Goal: Task Accomplishment & Management: Manage account settings

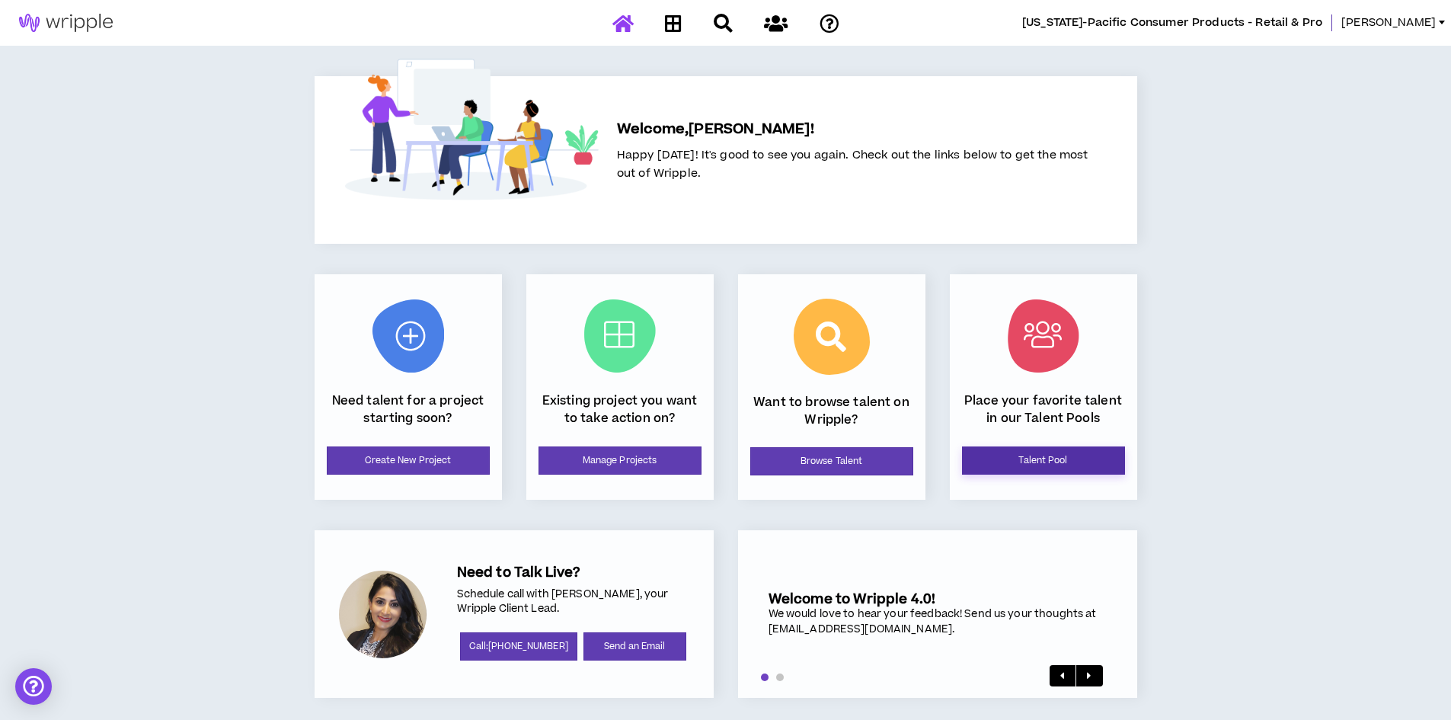
click at [1043, 452] on link "Talent Pool" at bounding box center [1043, 460] width 163 height 28
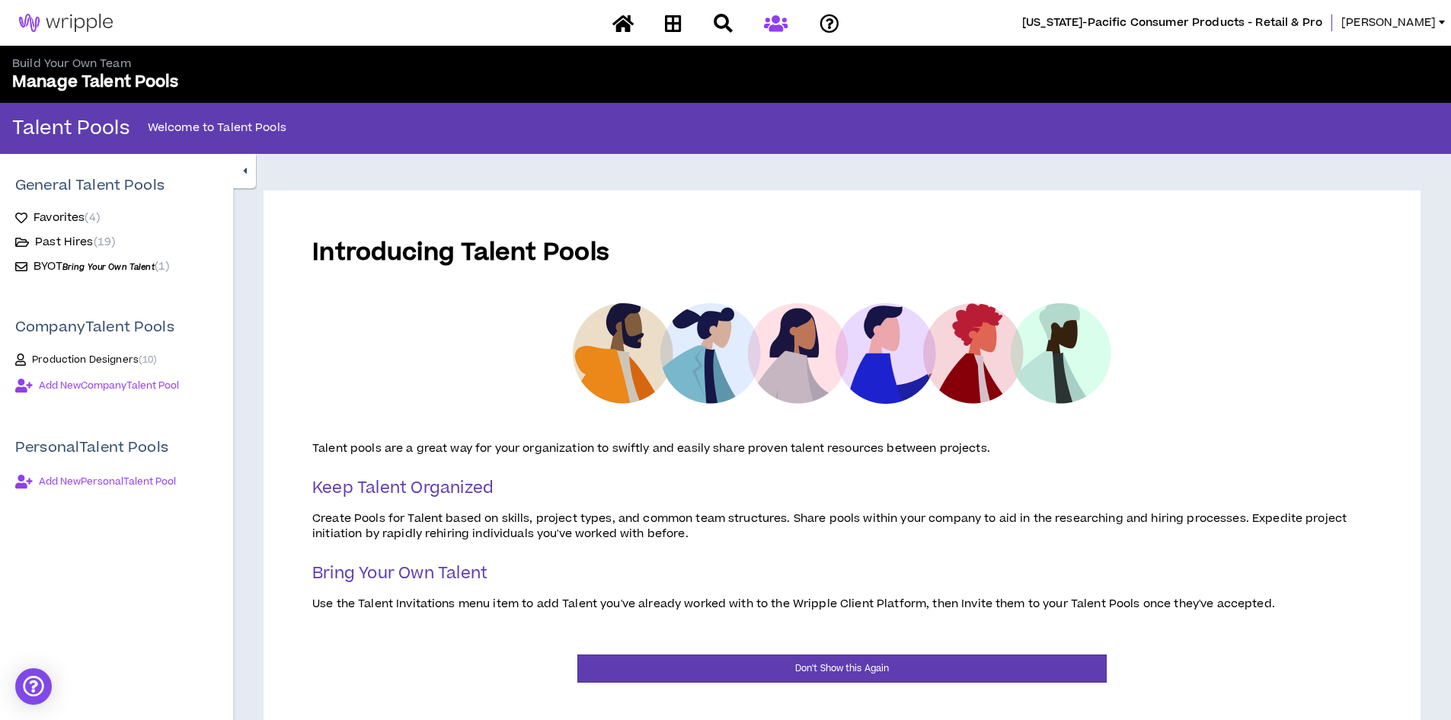
click at [122, 478] on span "Add New Personal Talent Pool" at bounding box center [107, 481] width 137 height 12
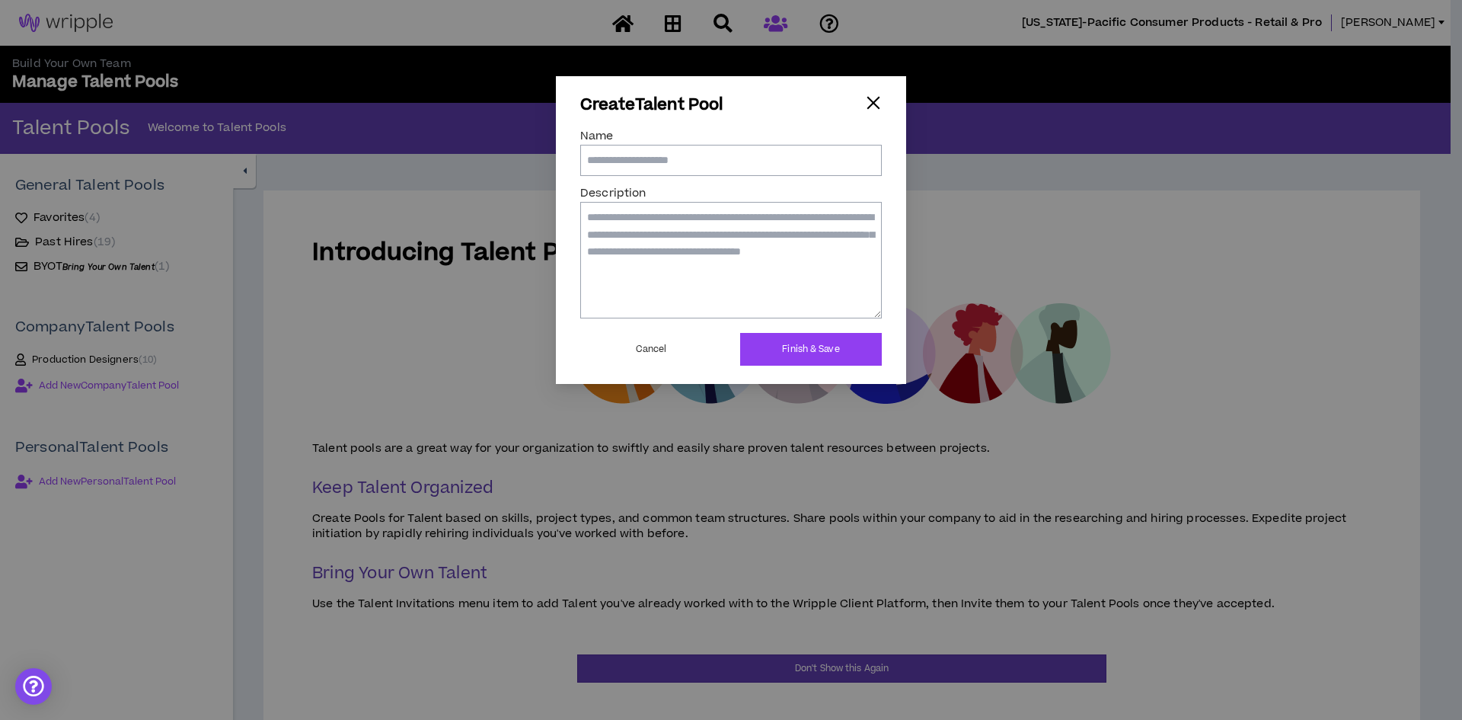
click at [612, 163] on input "Name" at bounding box center [731, 160] width 302 height 30
type input "**********"
click at [610, 211] on textarea "Description" at bounding box center [731, 260] width 302 height 116
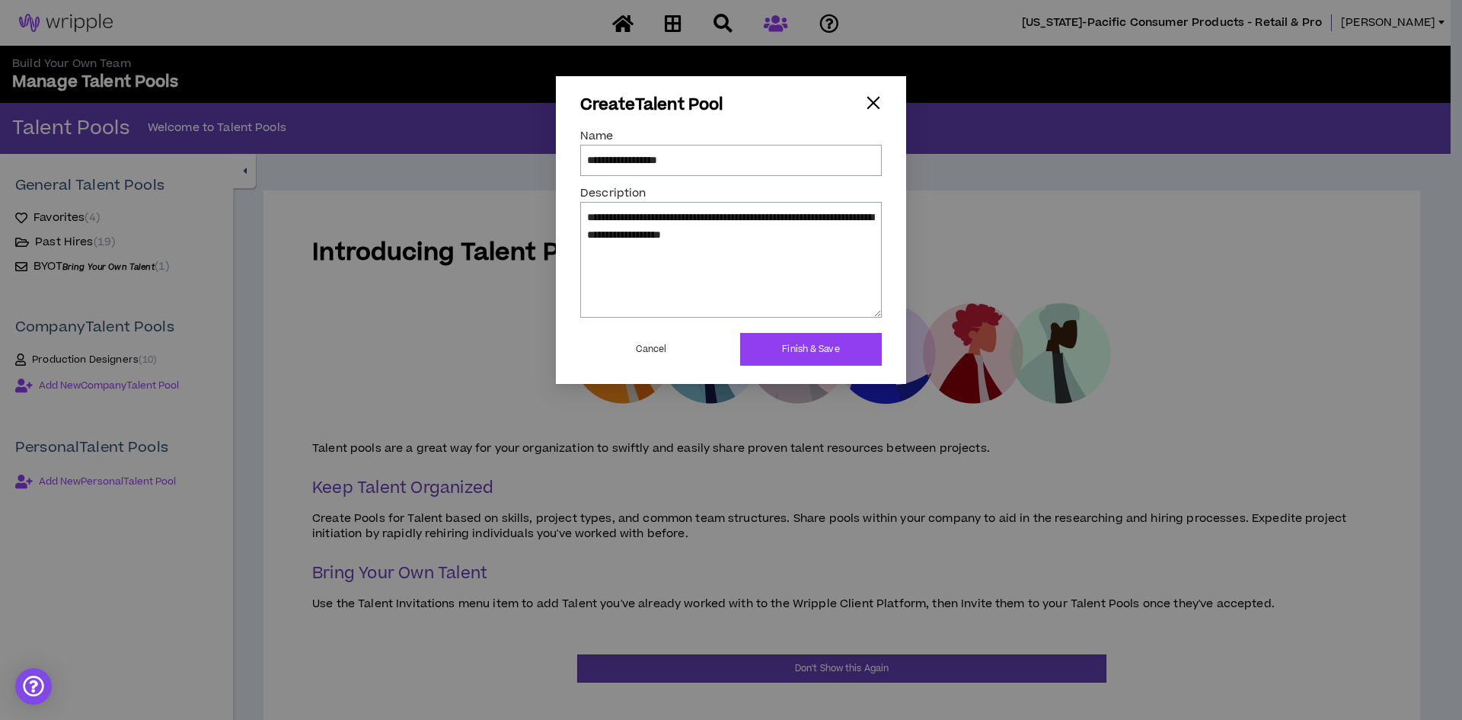
type textarea "**********"
click at [811, 344] on button "Finish & Save" at bounding box center [811, 349] width 142 height 33
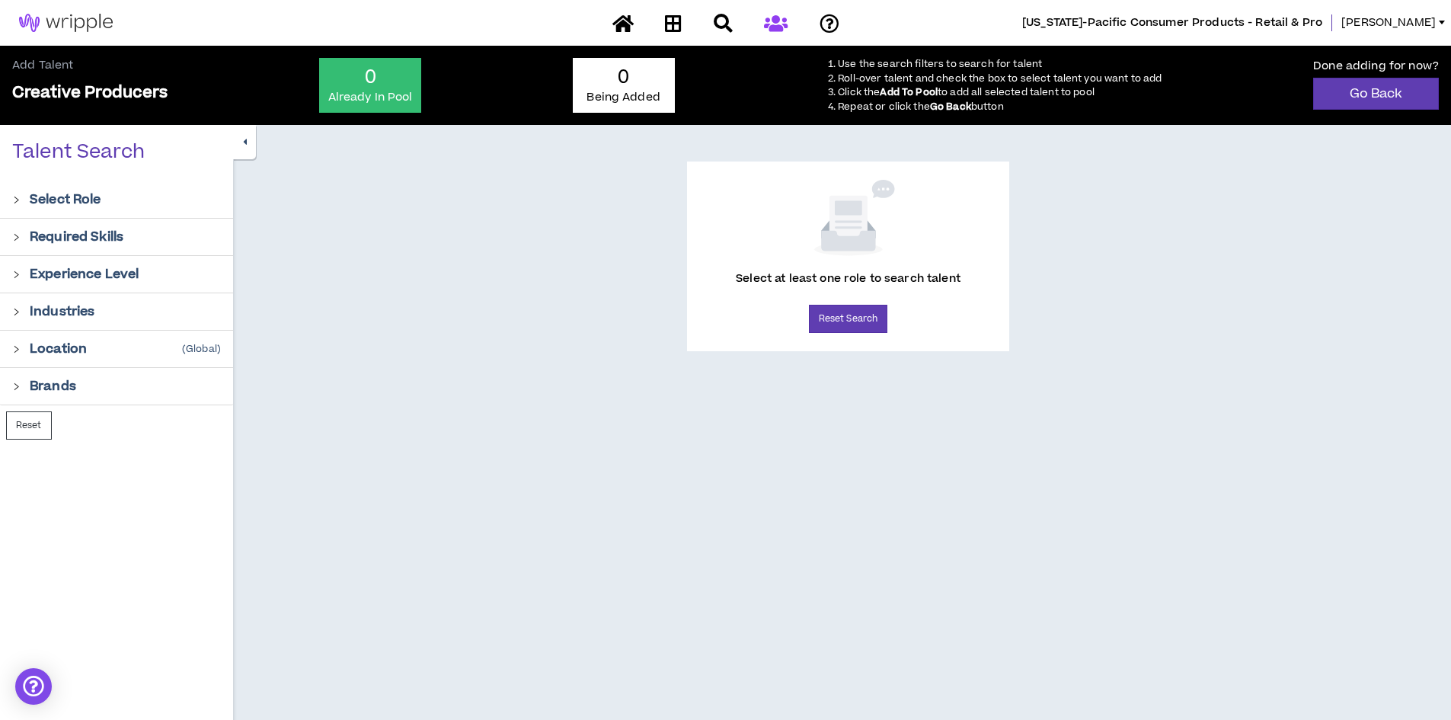
click at [13, 200] on icon "right" at bounding box center [16, 200] width 8 height 8
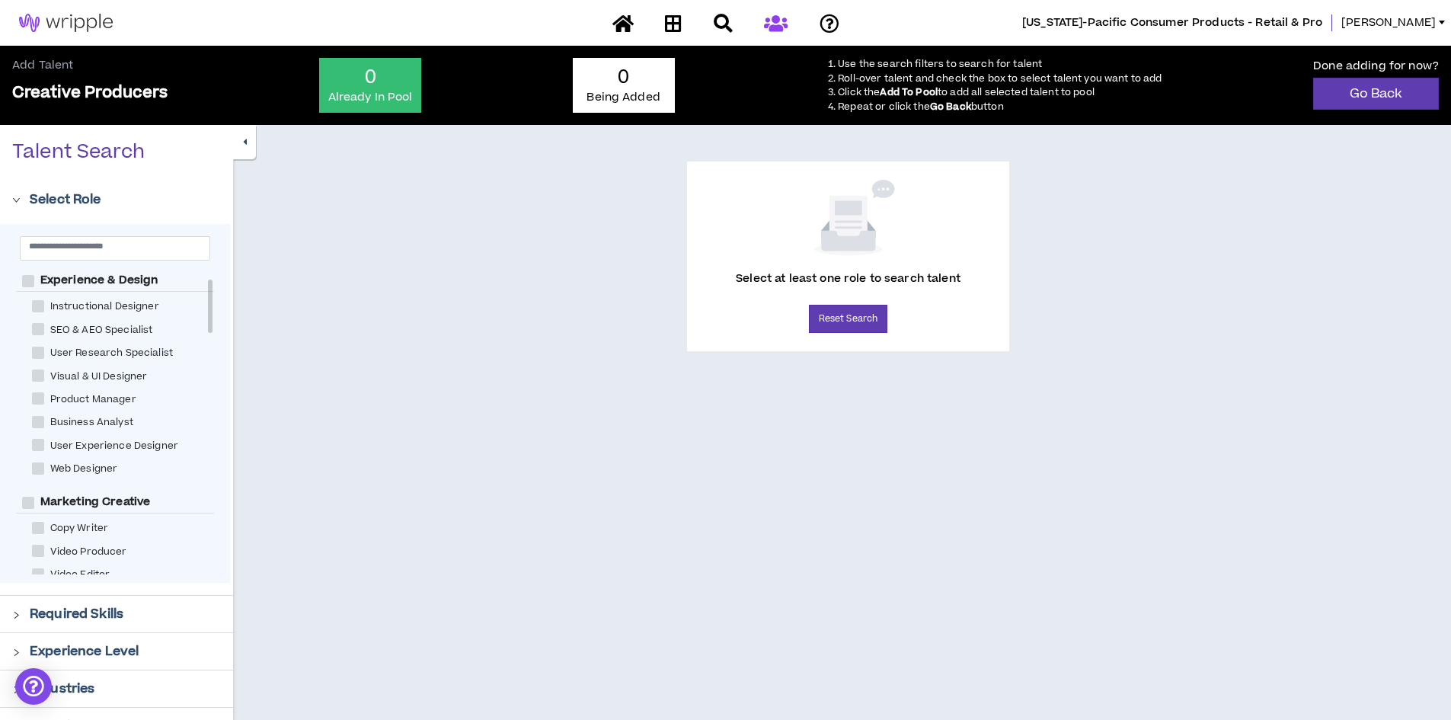
scroll to position [53, 0]
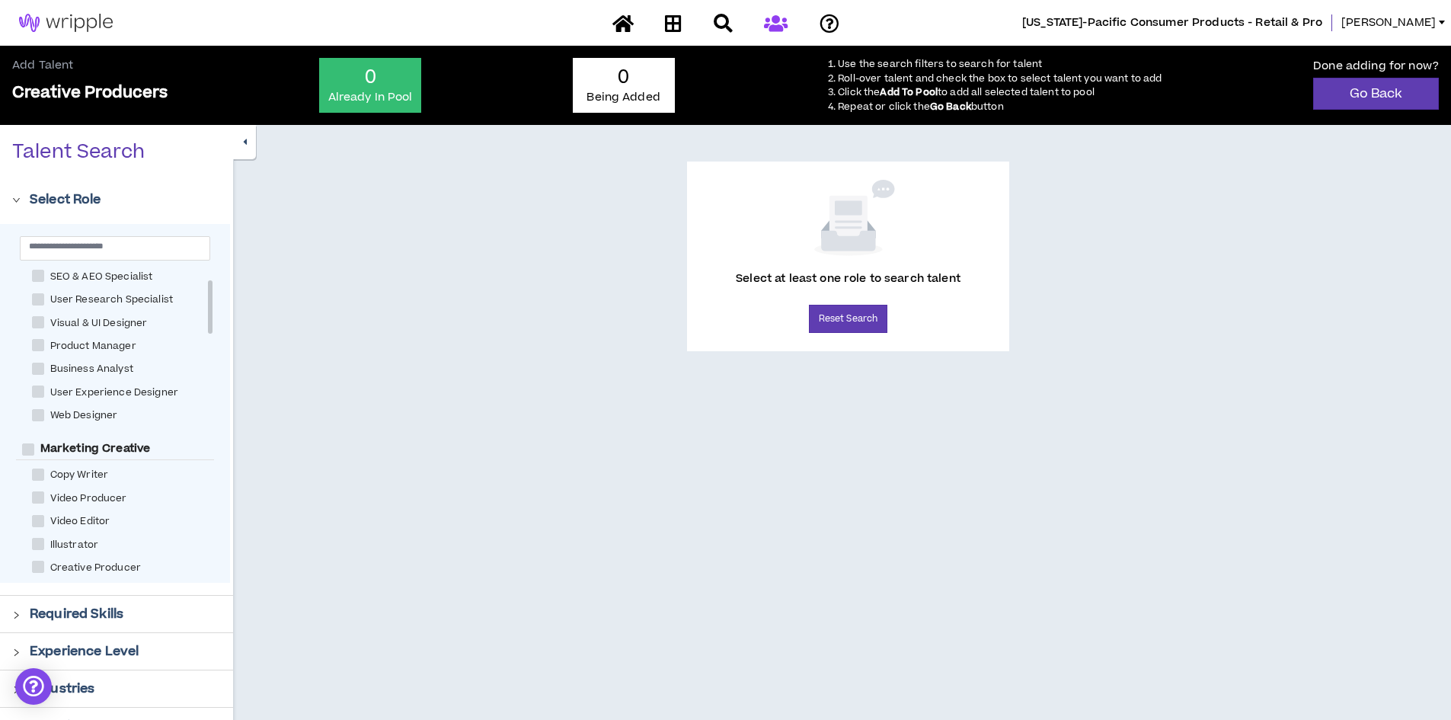
drag, startPoint x: 209, startPoint y: 306, endPoint x: 209, endPoint y: 315, distance: 9.1
click at [209, 315] on div at bounding box center [210, 306] width 5 height 53
click at [38, 564] on span at bounding box center [38, 567] width 12 height 12
checkbox Producer "****"
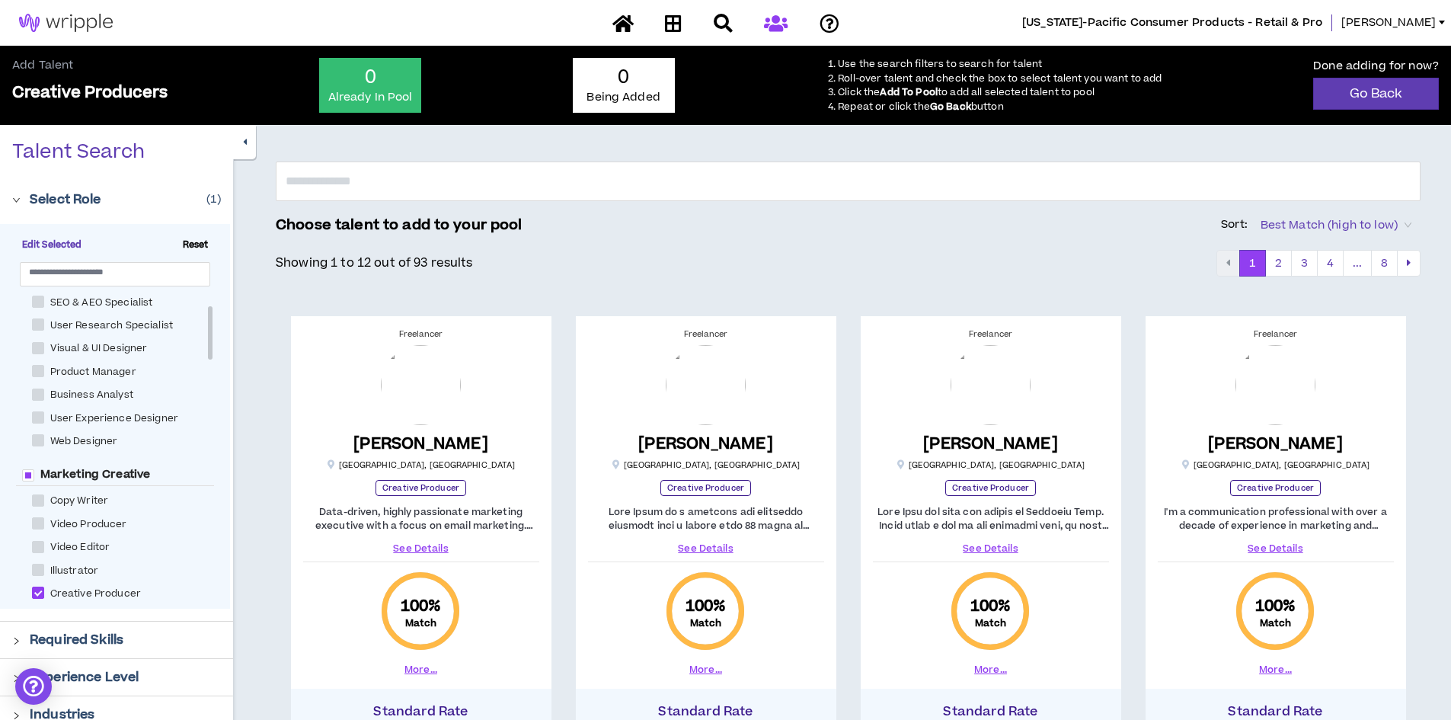
click at [240, 146] on button "button" at bounding box center [244, 142] width 23 height 34
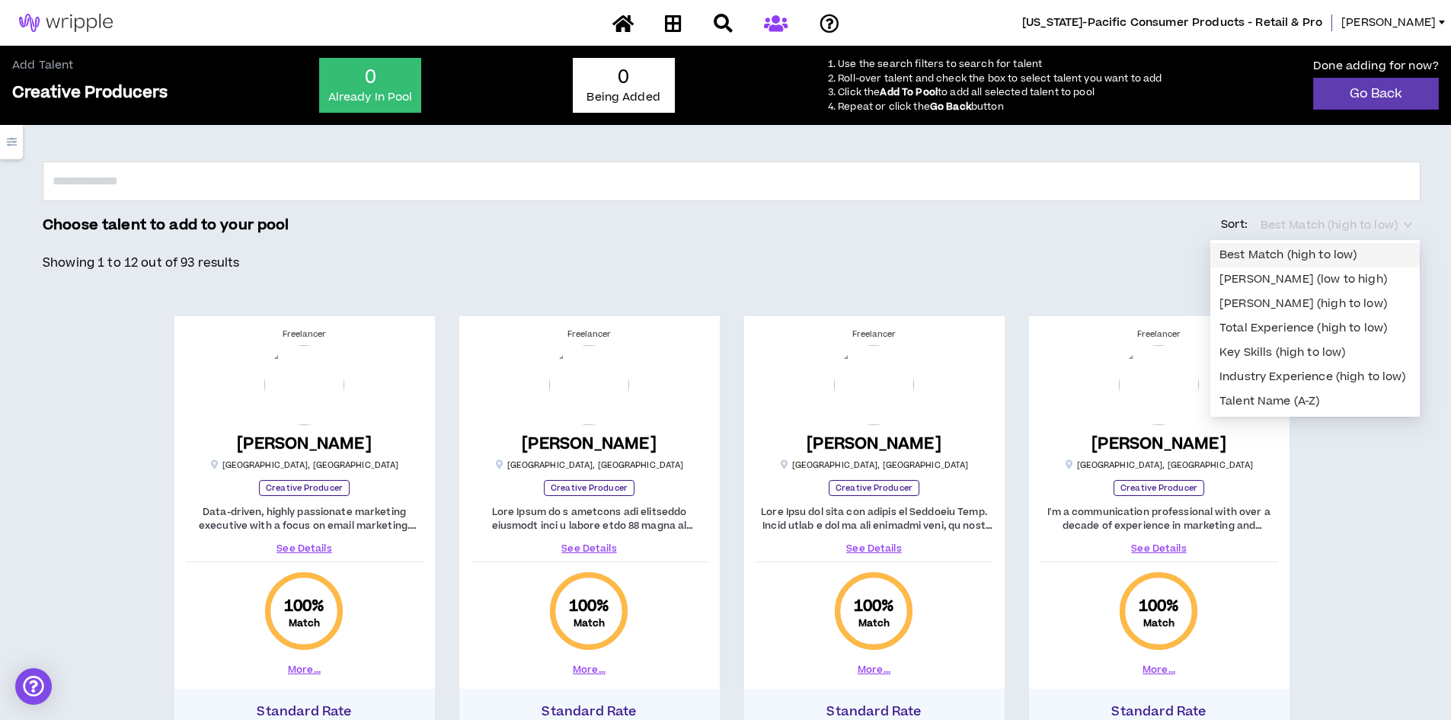
click at [1274, 222] on span "Best Match (high to low)" at bounding box center [1335, 225] width 151 height 23
click at [1165, 250] on div "Showing 1 to 12 out of 93 results 1 2 3 4 ... 8" at bounding box center [732, 263] width 1378 height 27
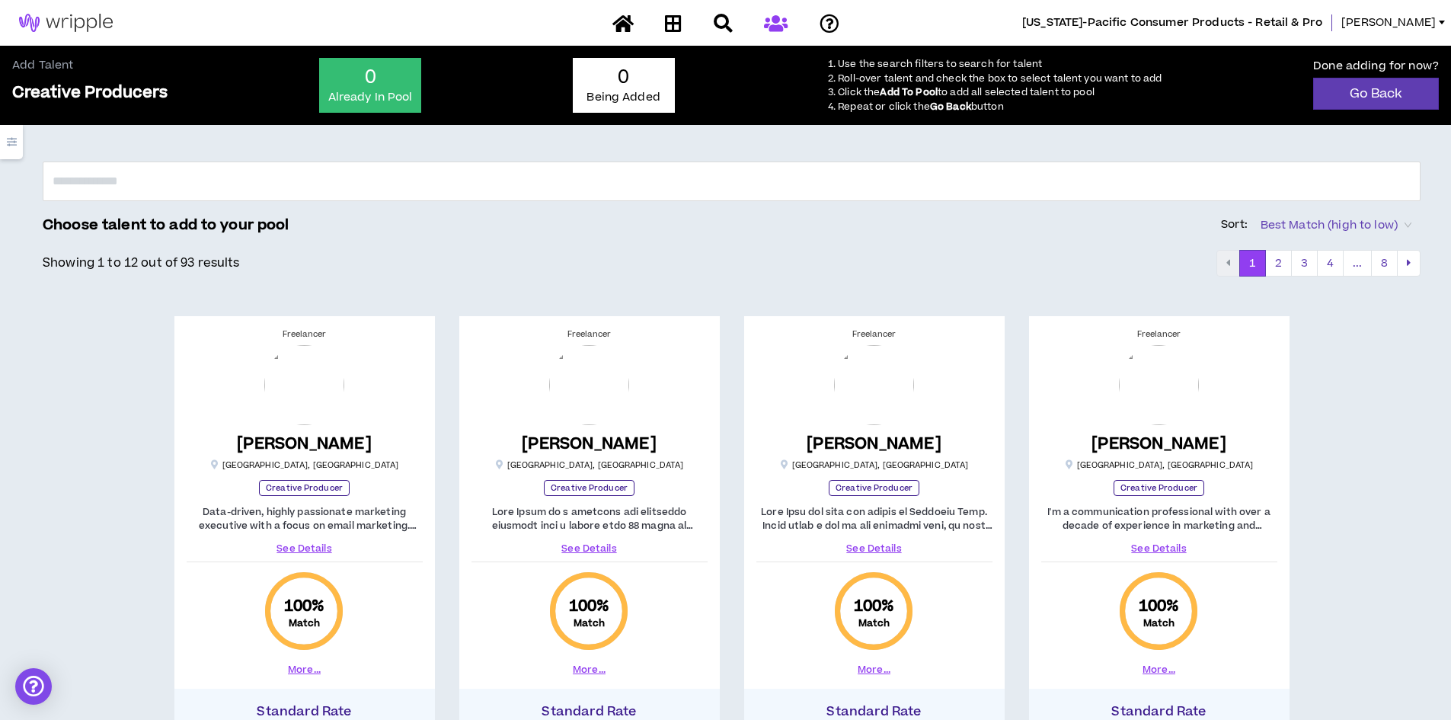
click at [18, 143] on button "button" at bounding box center [11, 142] width 23 height 34
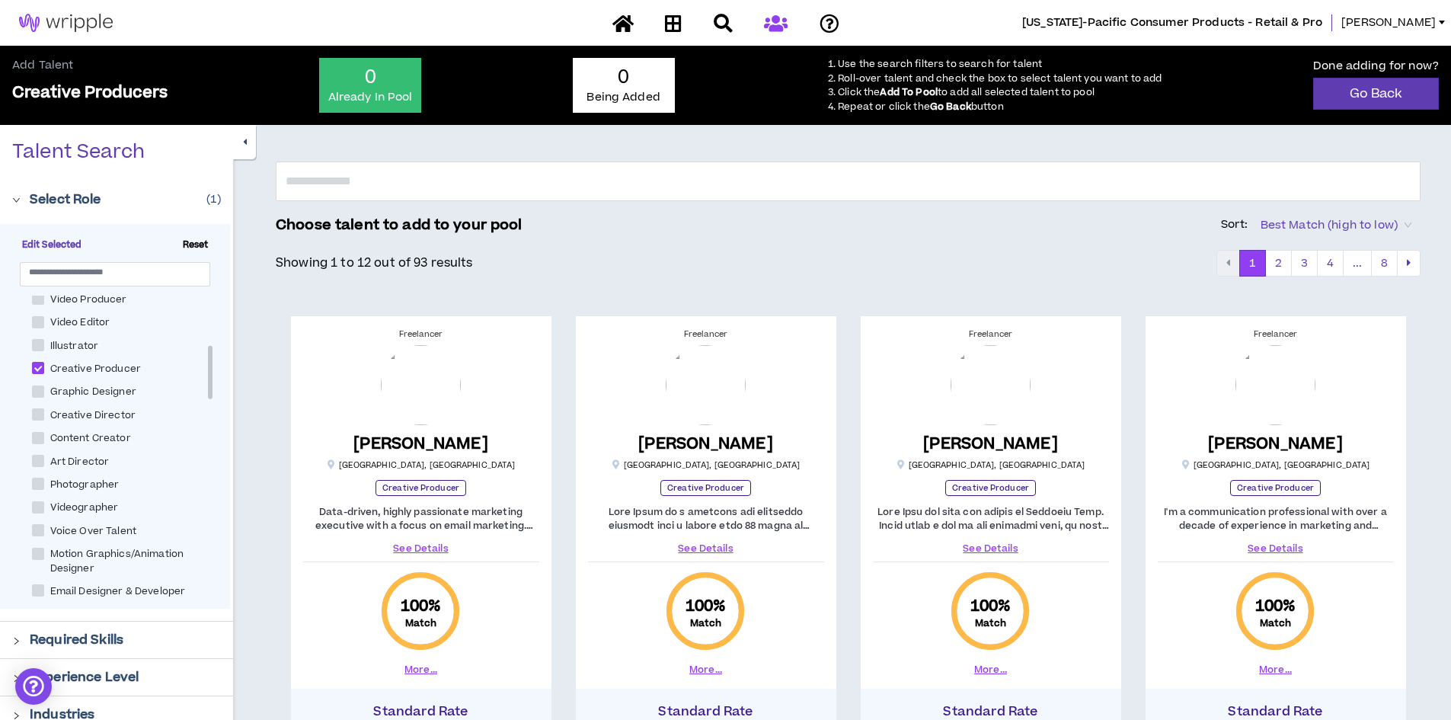
scroll to position [282, 0]
click at [56, 644] on p "Required Skills" at bounding box center [77, 640] width 94 height 18
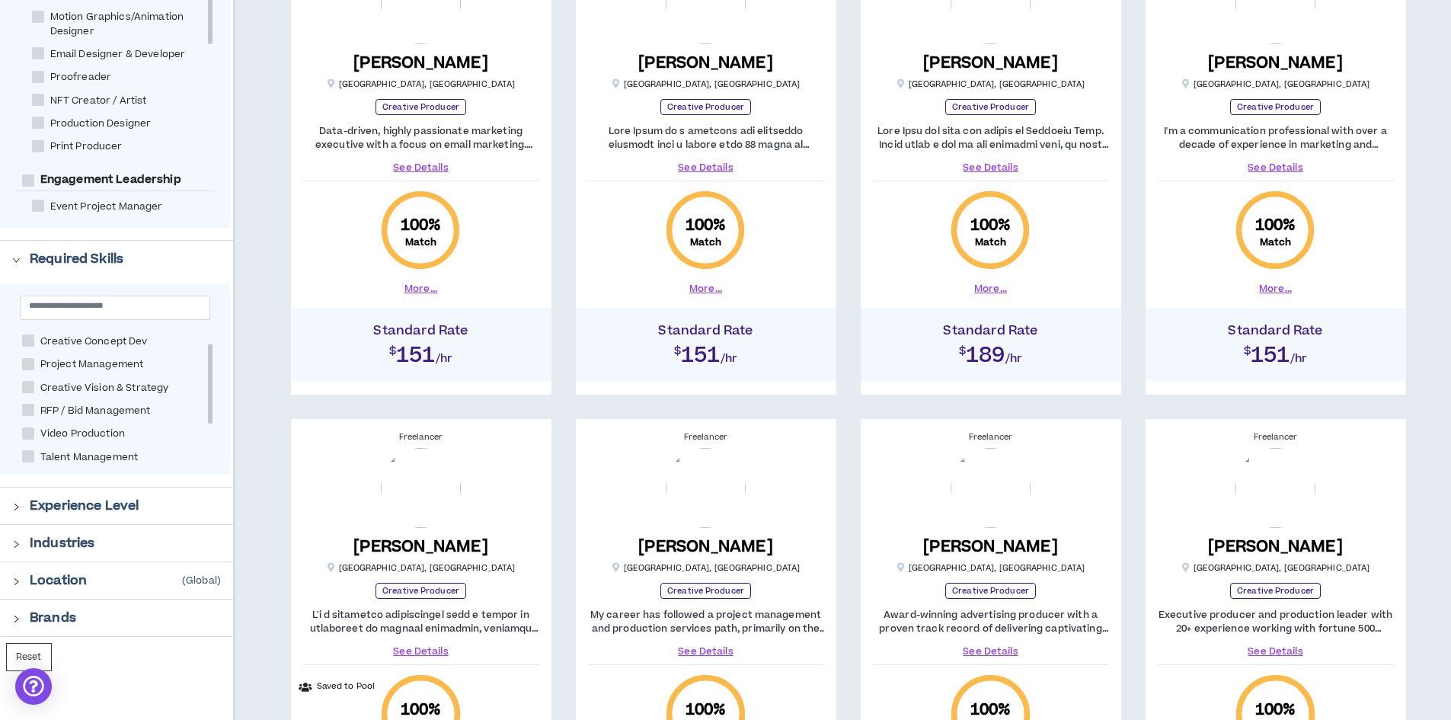
scroll to position [11, 0]
click at [210, 363] on div at bounding box center [210, 377] width 5 height 80
click at [29, 354] on span at bounding box center [28, 353] width 12 height 12
checkbox Dev "****"
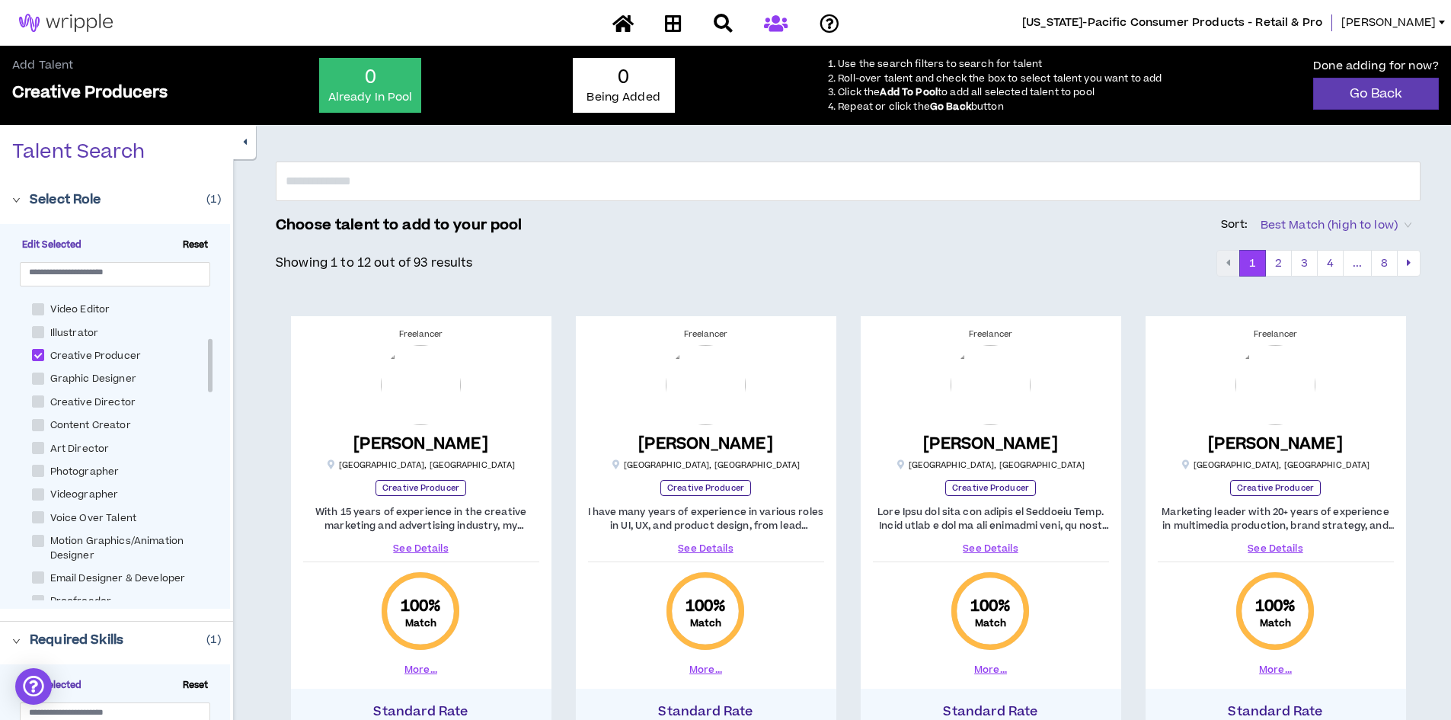
scroll to position [242, 0]
drag, startPoint x: 209, startPoint y: 446, endPoint x: 214, endPoint y: 373, distance: 72.5
click at [214, 373] on div "Experience & Design Instructional Designer SEO & AEO Specialist User Research S…" at bounding box center [115, 447] width 198 height 305
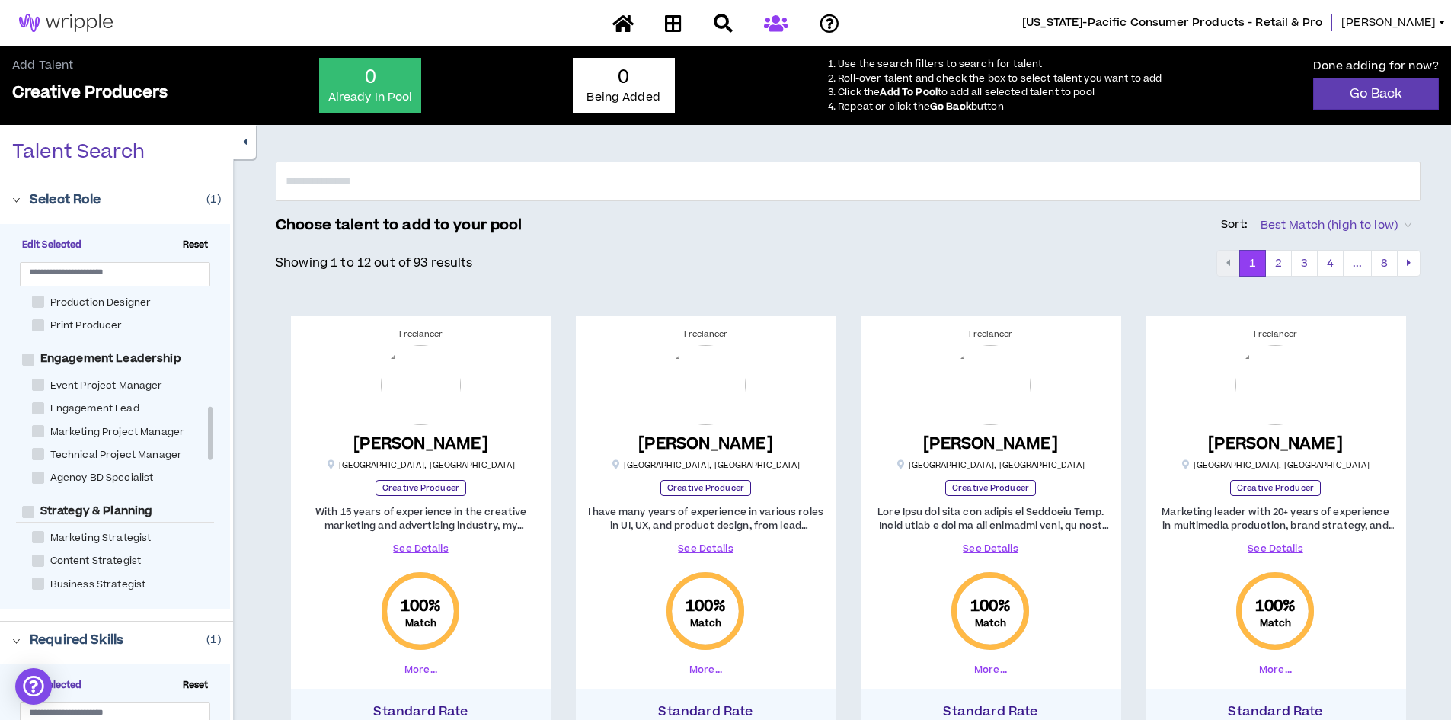
scroll to position [676, 0]
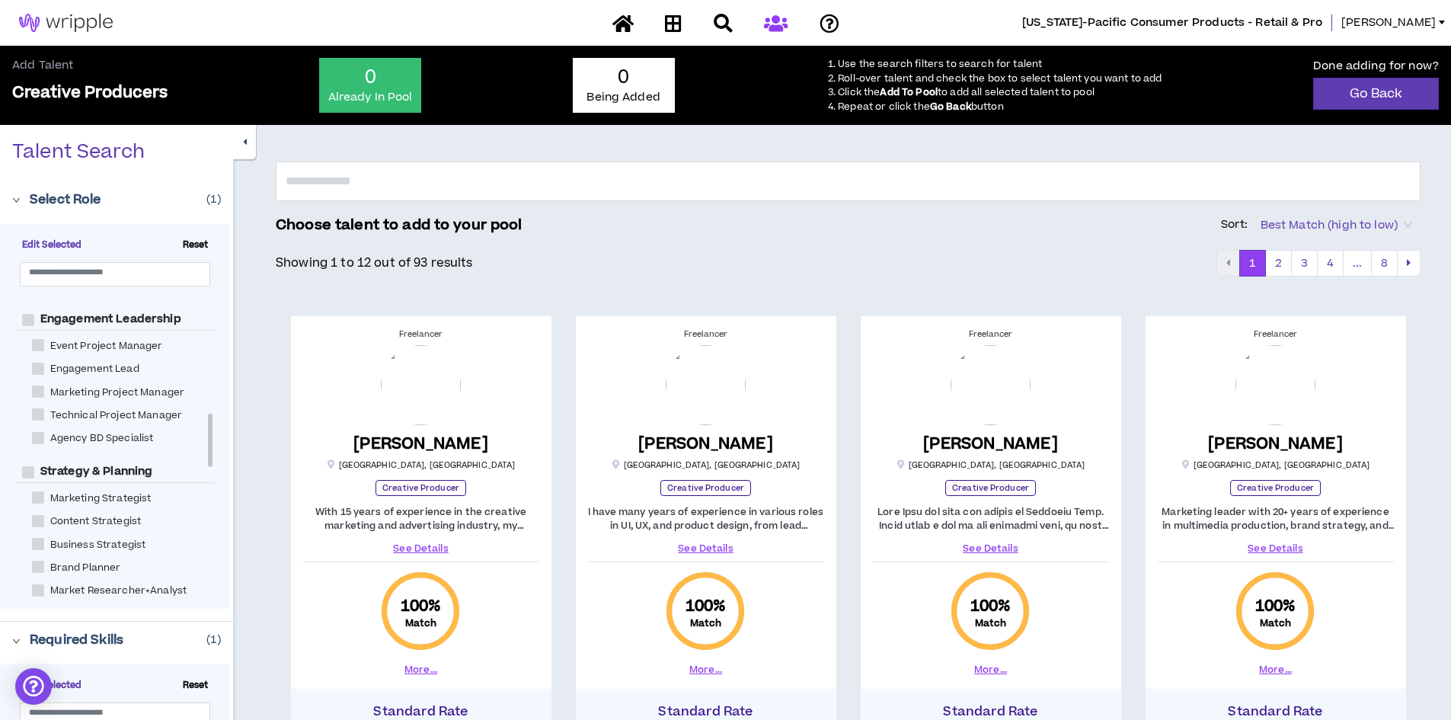
drag, startPoint x: 212, startPoint y: 369, endPoint x: 206, endPoint y: 443, distance: 74.9
click at [206, 443] on div "Experience & Design Instructional Designer SEO & AEO Specialist User Research S…" at bounding box center [115, 447] width 198 height 305
click at [180, 644] on div "Required Skills ( 1 )" at bounding box center [125, 640] width 191 height 18
click at [18, 642] on icon "right" at bounding box center [16, 641] width 8 height 8
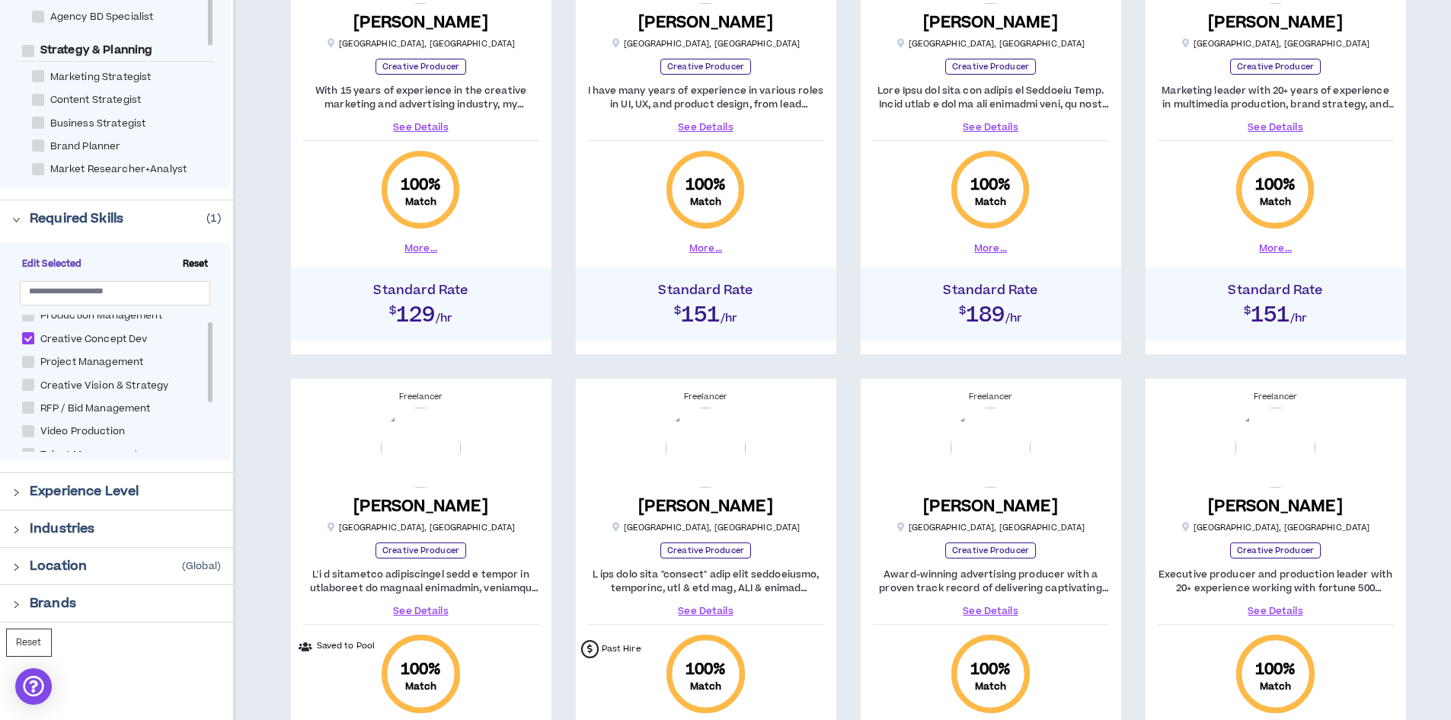
scroll to position [457, 0]
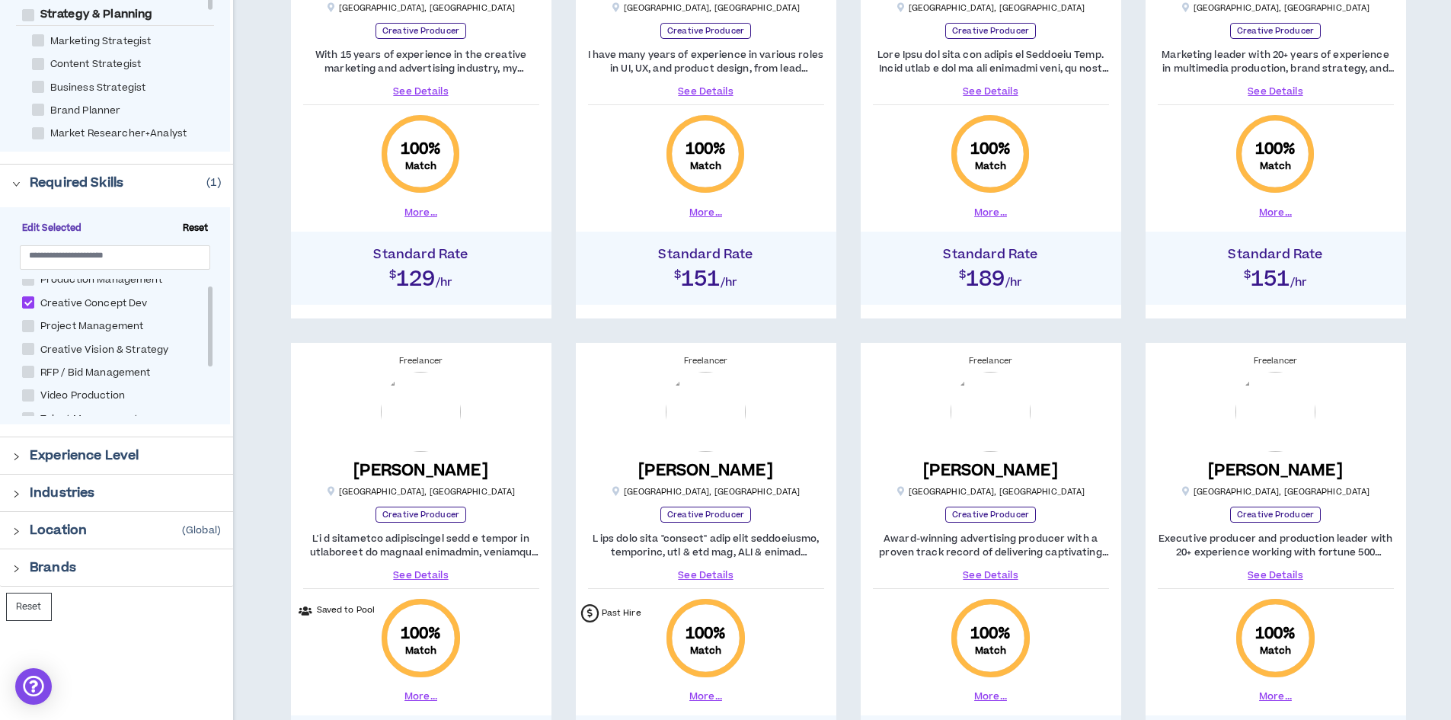
click at [27, 327] on span at bounding box center [28, 326] width 12 height 12
checkbox Management "****"
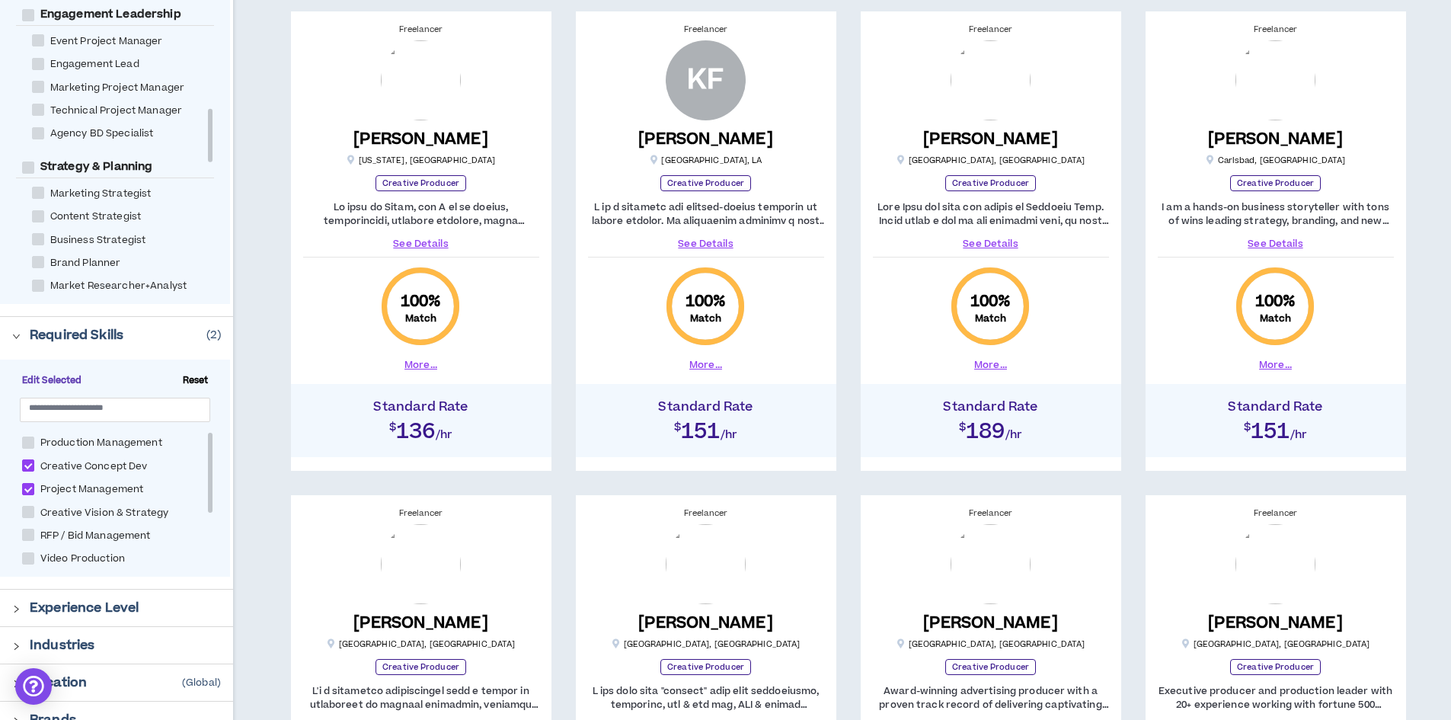
drag, startPoint x: 208, startPoint y: 499, endPoint x: 218, endPoint y: 460, distance: 40.1
click at [218, 460] on div "Edit Selected Reset Production Management Creative Concept Dev Project Manageme…" at bounding box center [115, 467] width 230 height 217
drag, startPoint x: 211, startPoint y: 468, endPoint x: 211, endPoint y: 500, distance: 32.7
click at [211, 500] on div at bounding box center [210, 505] width 5 height 80
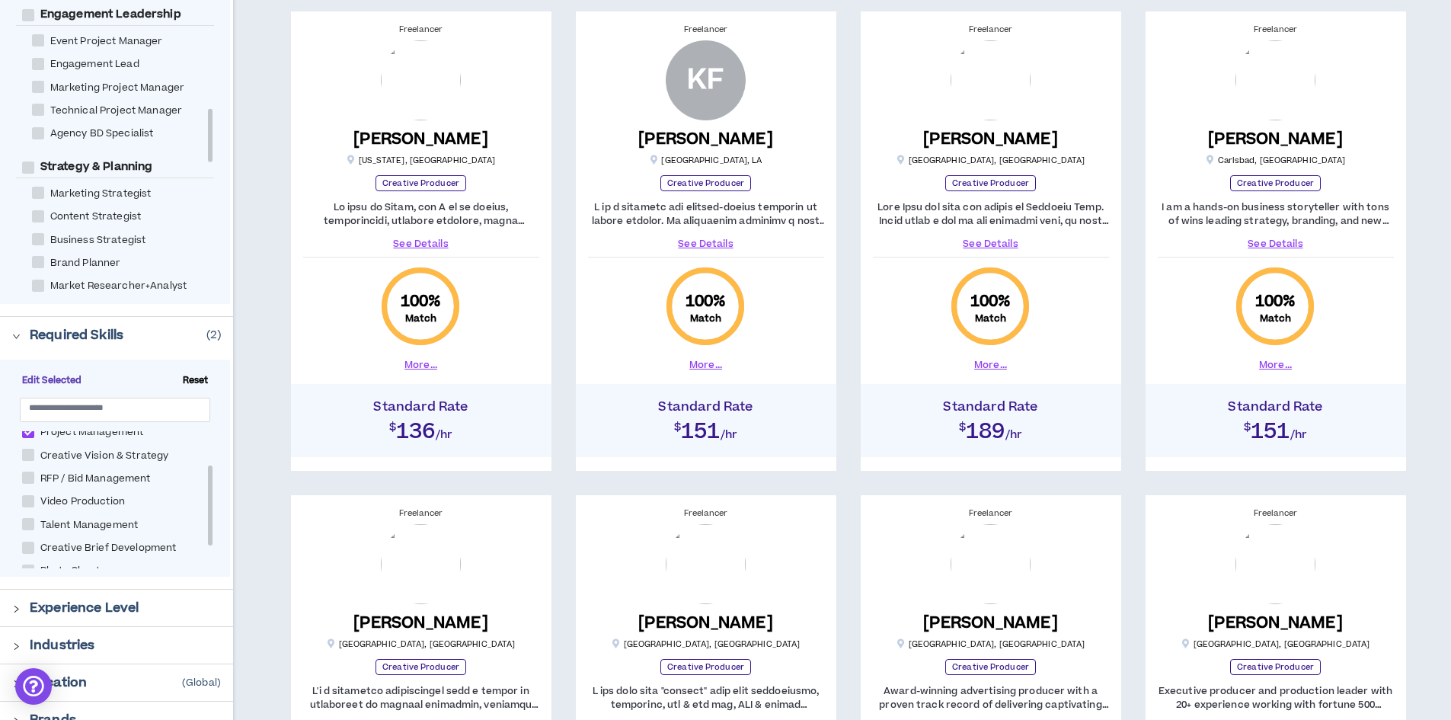
click at [14, 612] on icon "right" at bounding box center [16, 609] width 8 height 8
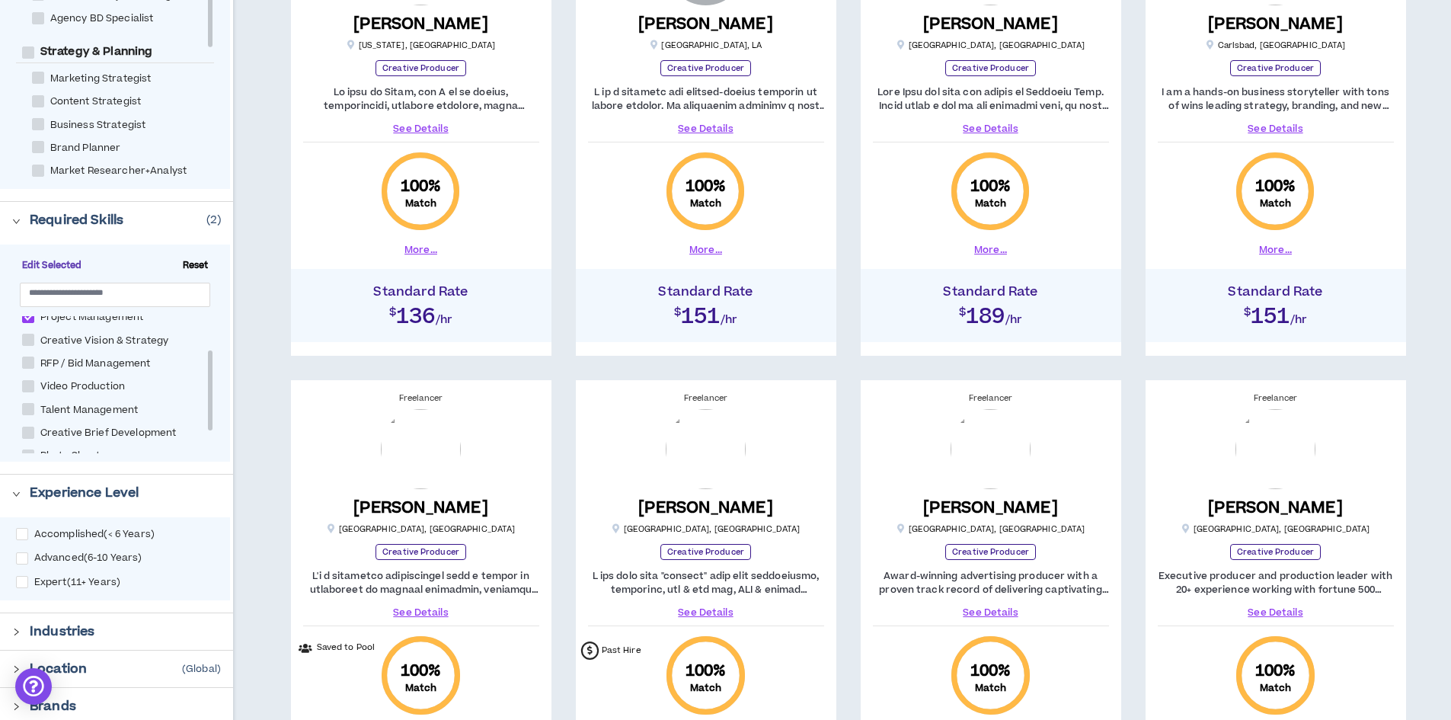
scroll to position [457, 0]
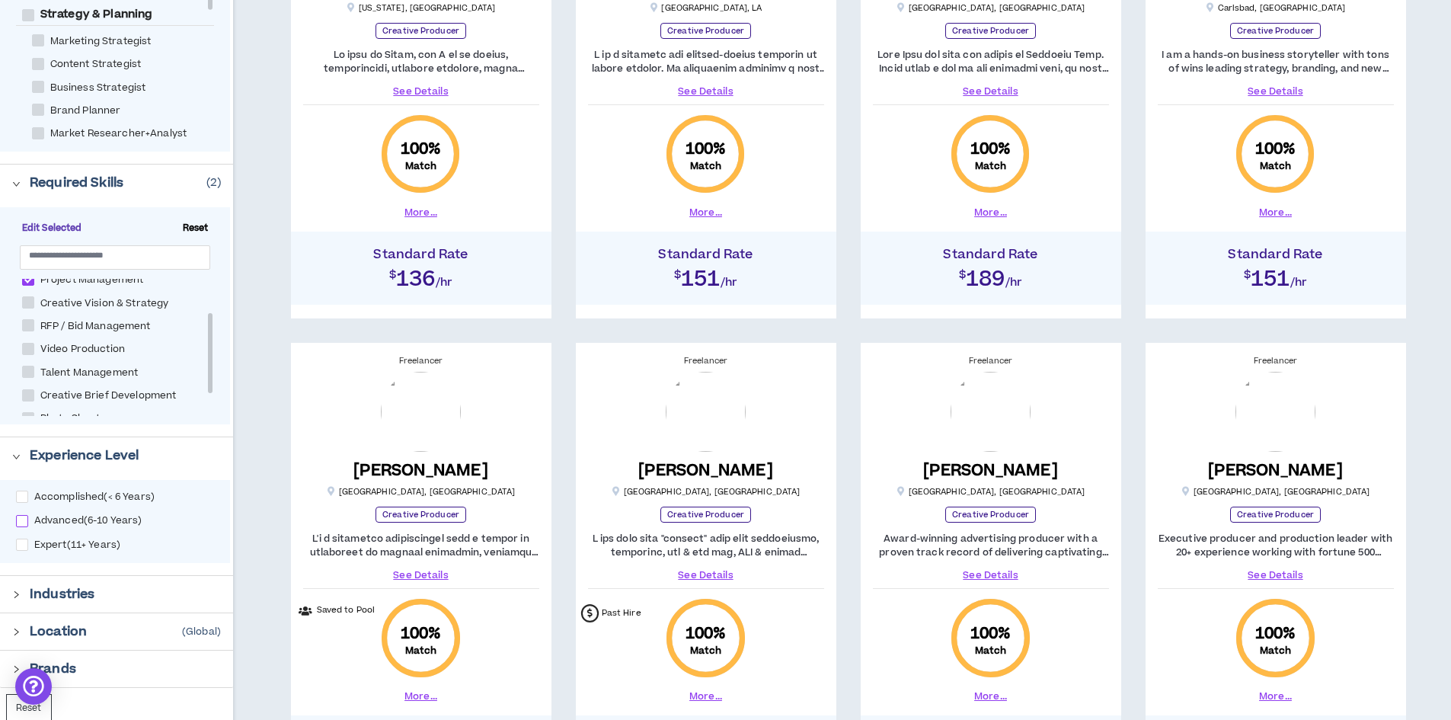
click at [21, 525] on span at bounding box center [22, 521] width 12 height 12
checkbox input "****"
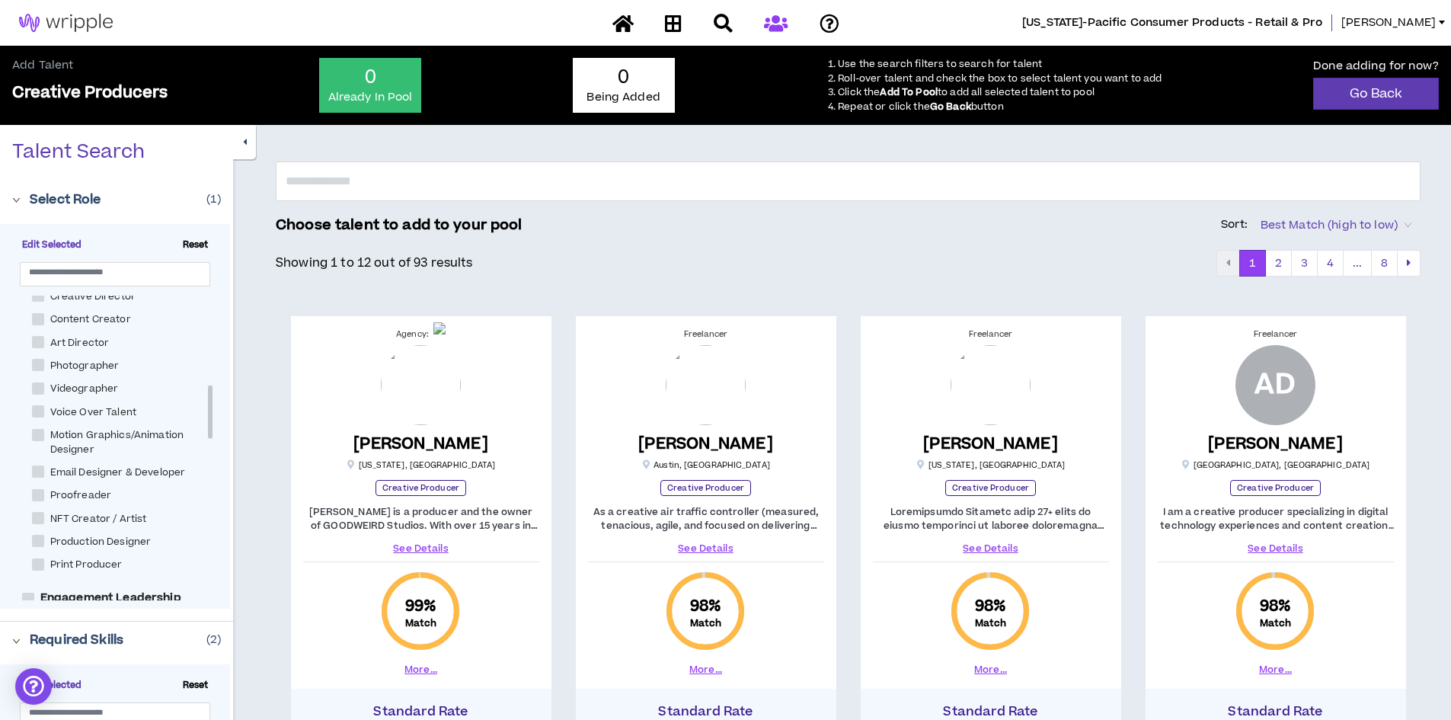
drag, startPoint x: 212, startPoint y: 449, endPoint x: 209, endPoint y: 401, distance: 48.0
click at [209, 401] on div at bounding box center [210, 411] width 5 height 53
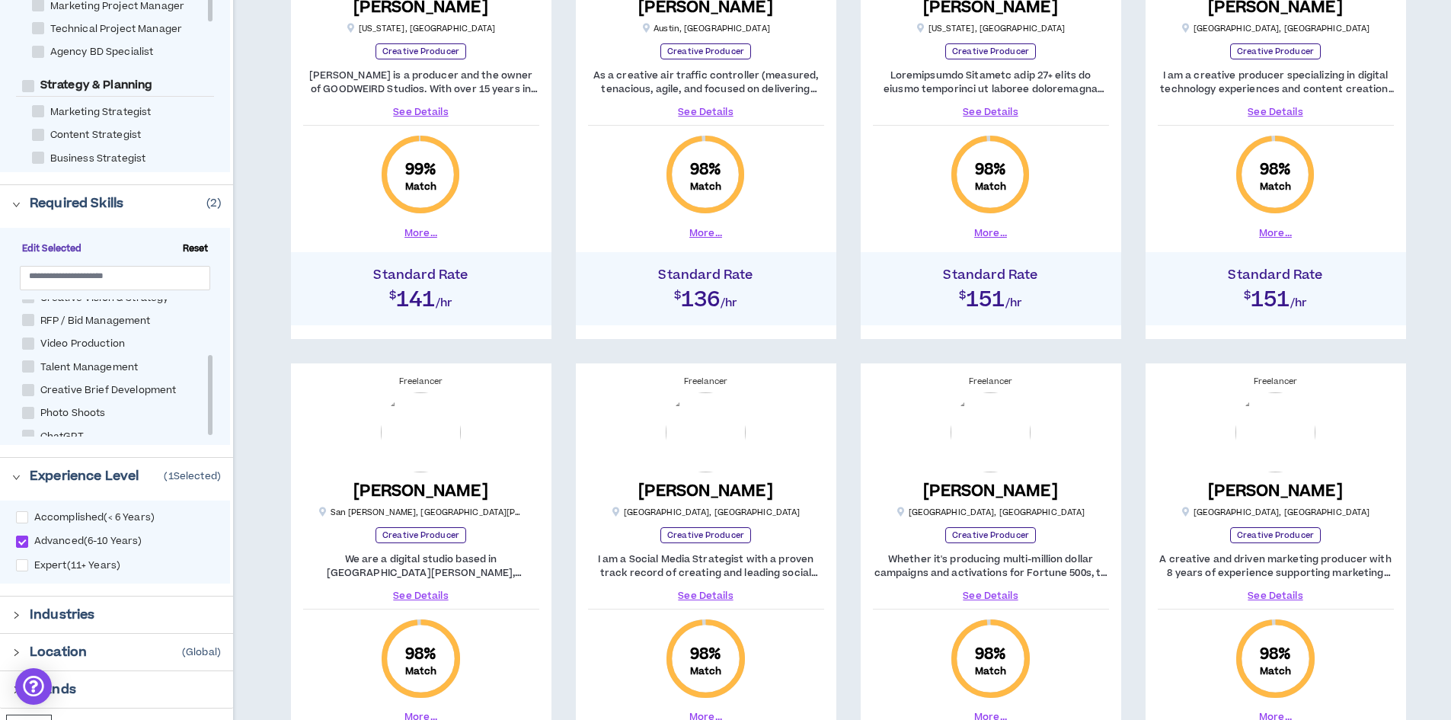
scroll to position [457, 0]
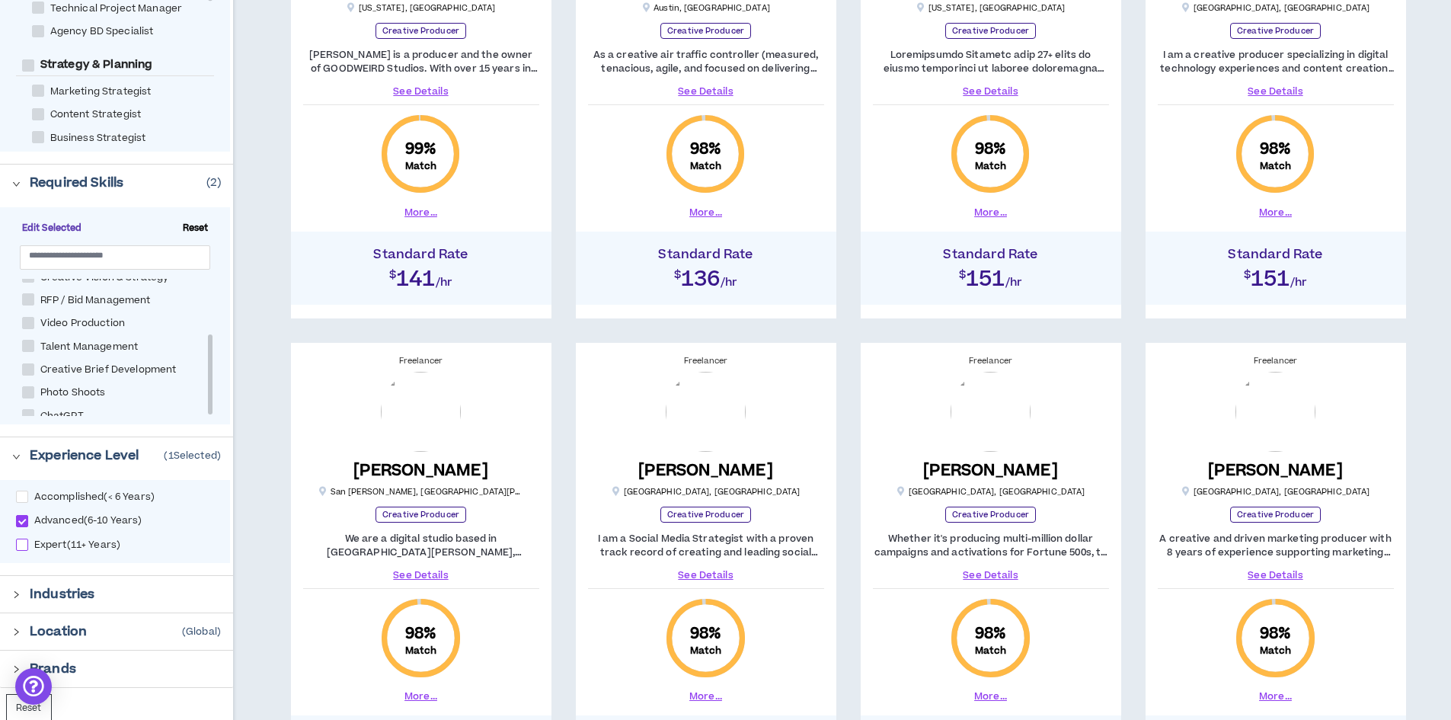
click at [21, 540] on span at bounding box center [22, 544] width 12 height 12
checkbox input "****"
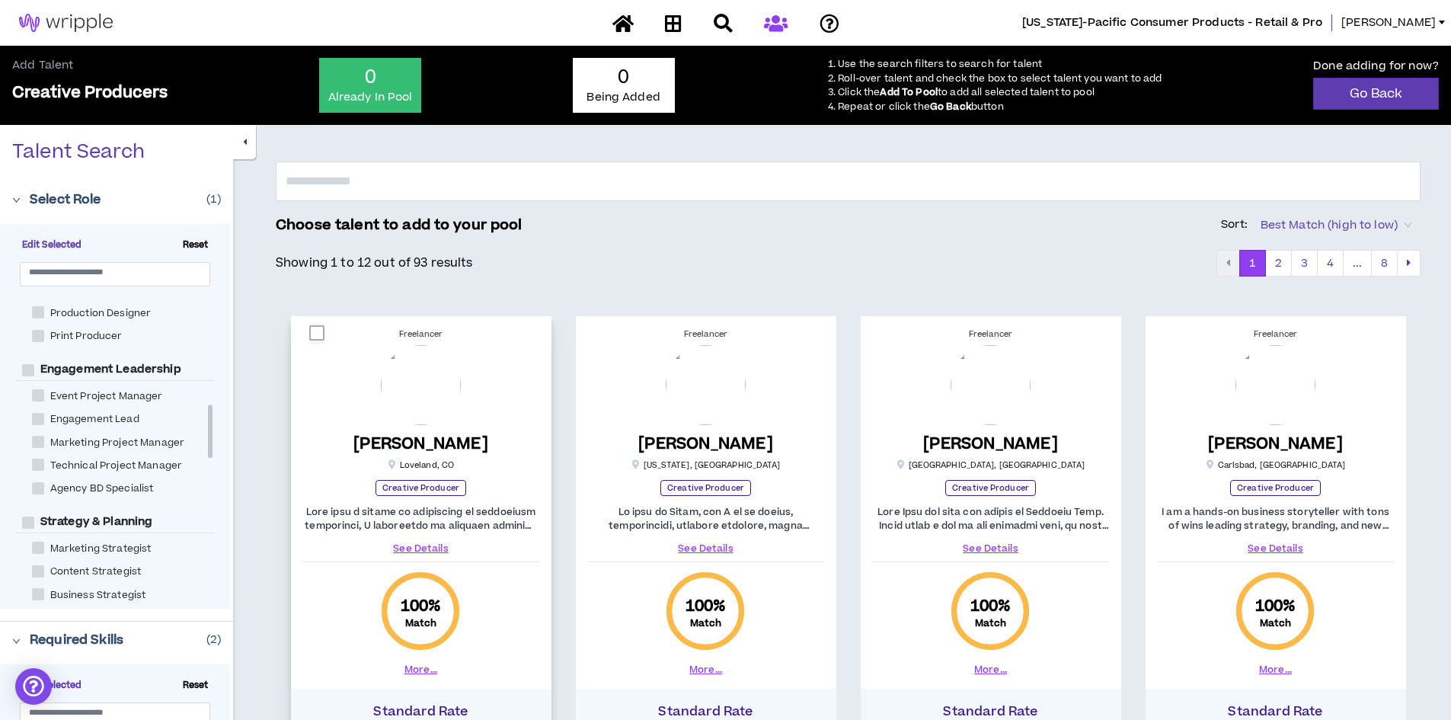
click at [415, 545] on link "See Details" at bounding box center [421, 548] width 236 height 14
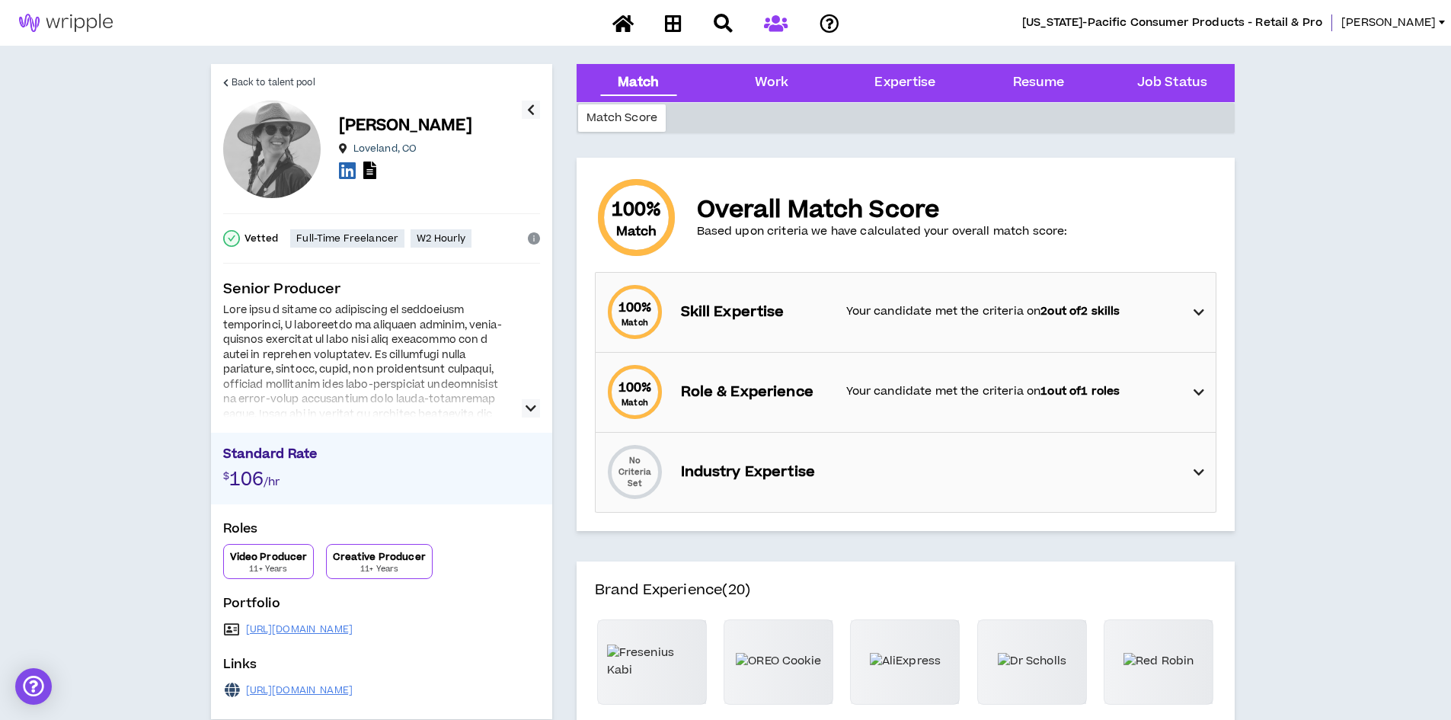
click at [527, 411] on icon "button" at bounding box center [530, 408] width 11 height 18
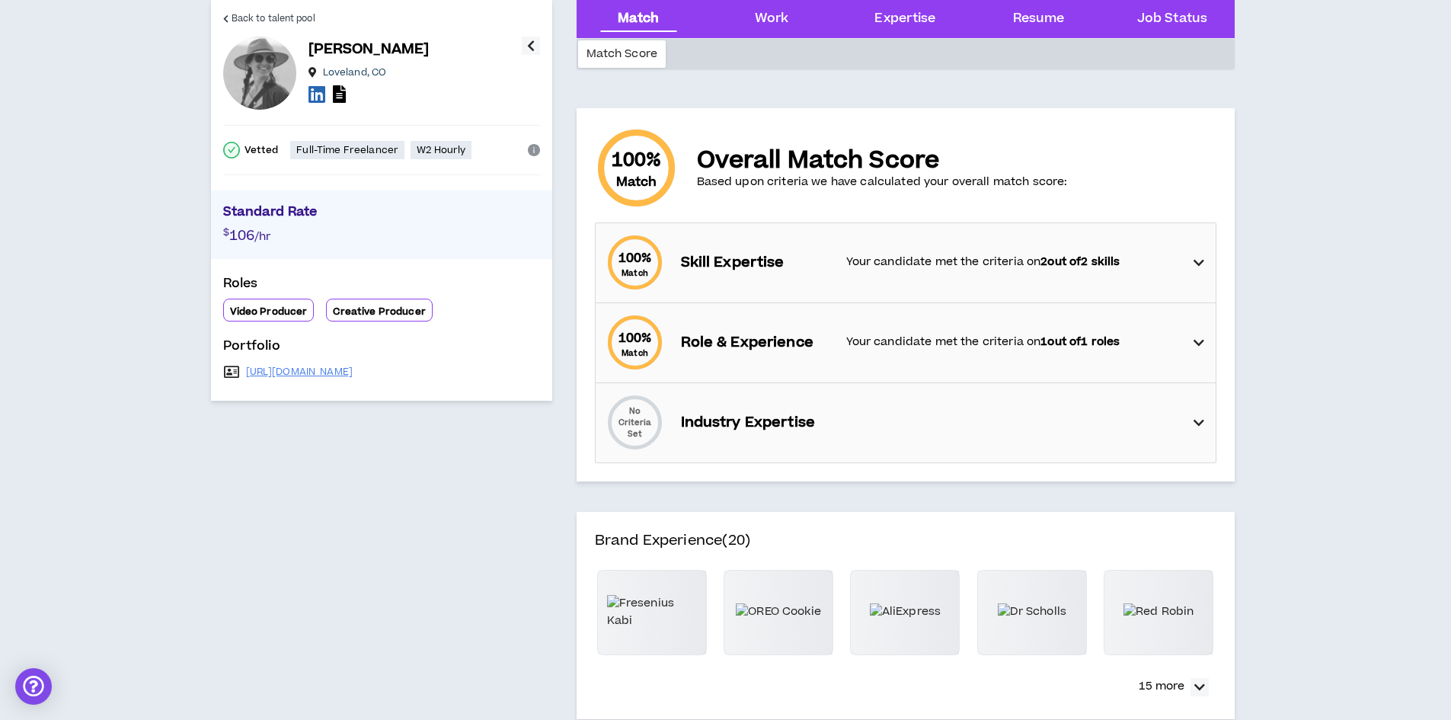
scroll to position [76, 0]
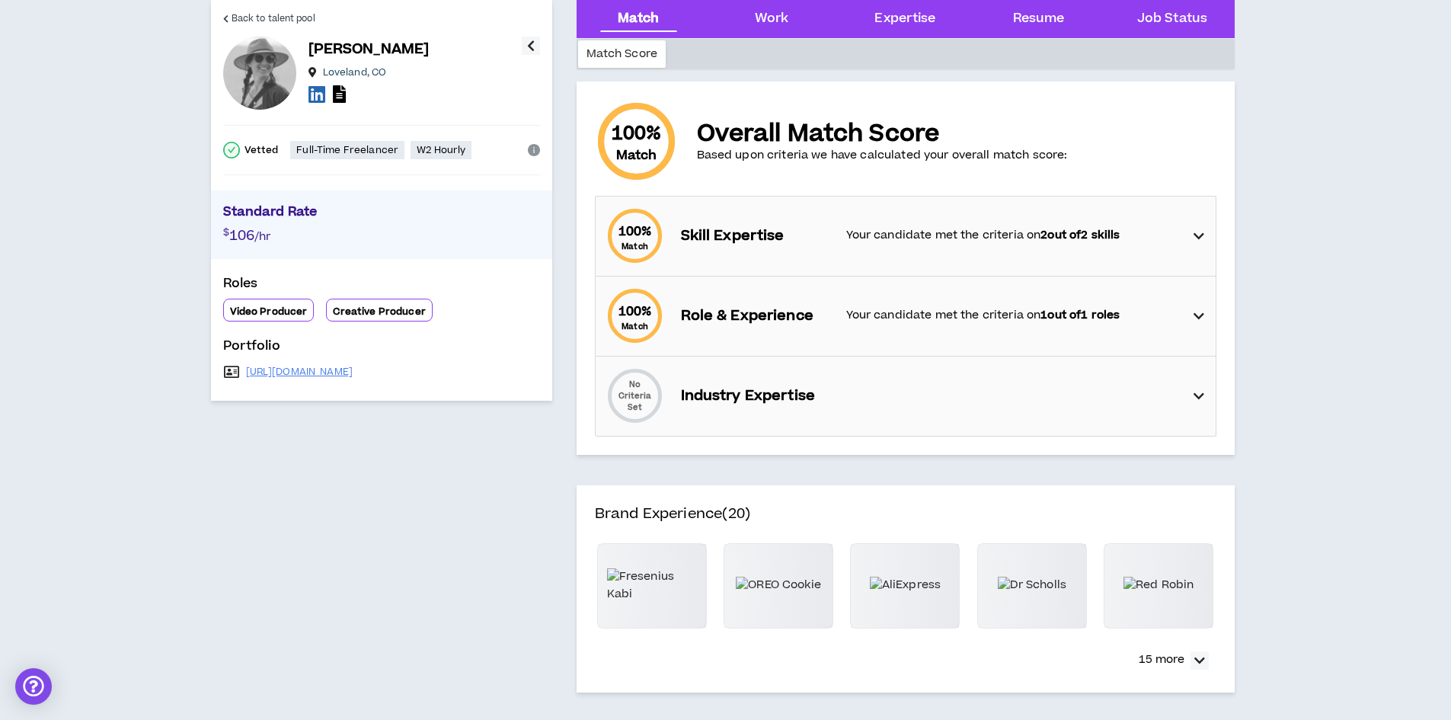
click at [399, 215] on p "Standard Rate" at bounding box center [381, 214] width 317 height 23
click at [426, 175] on div "Vetted Full-Time Freelancer W2 Hourly" at bounding box center [381, 150] width 317 height 81
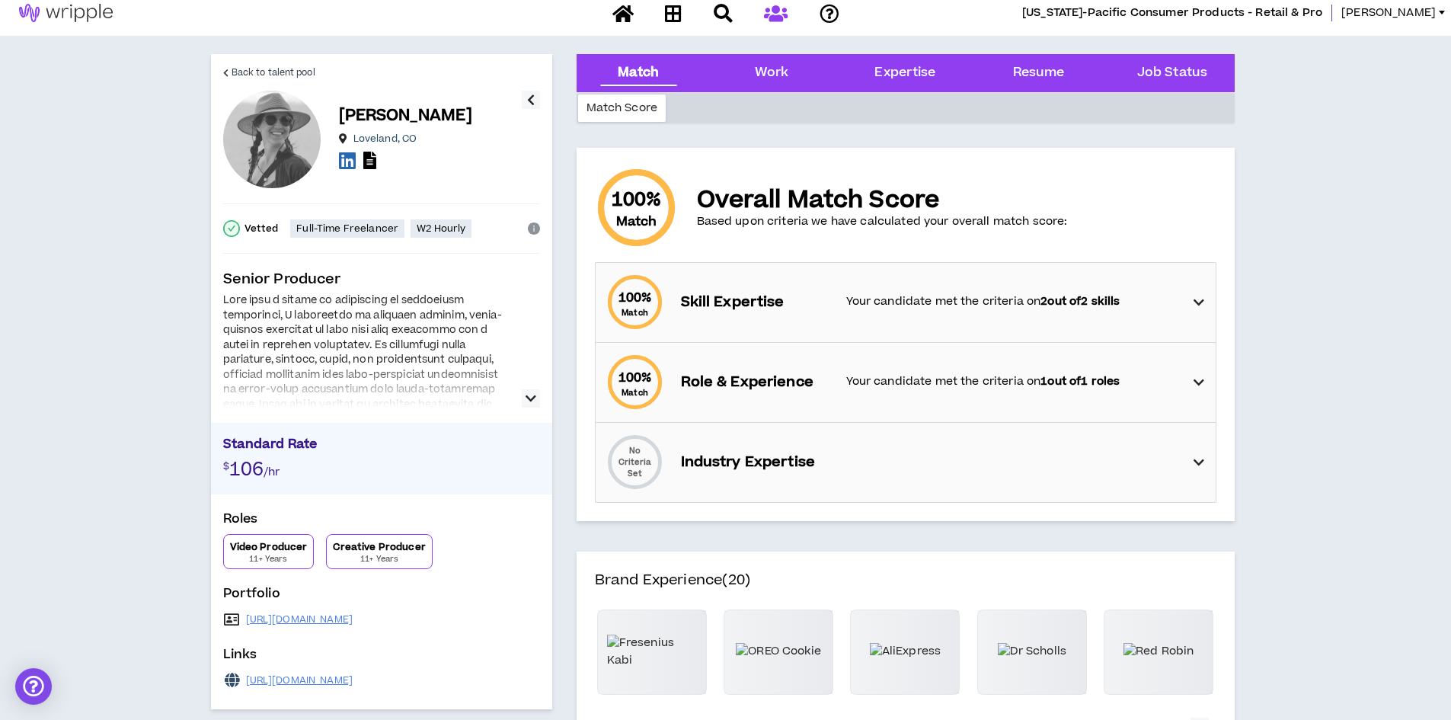
scroll to position [0, 0]
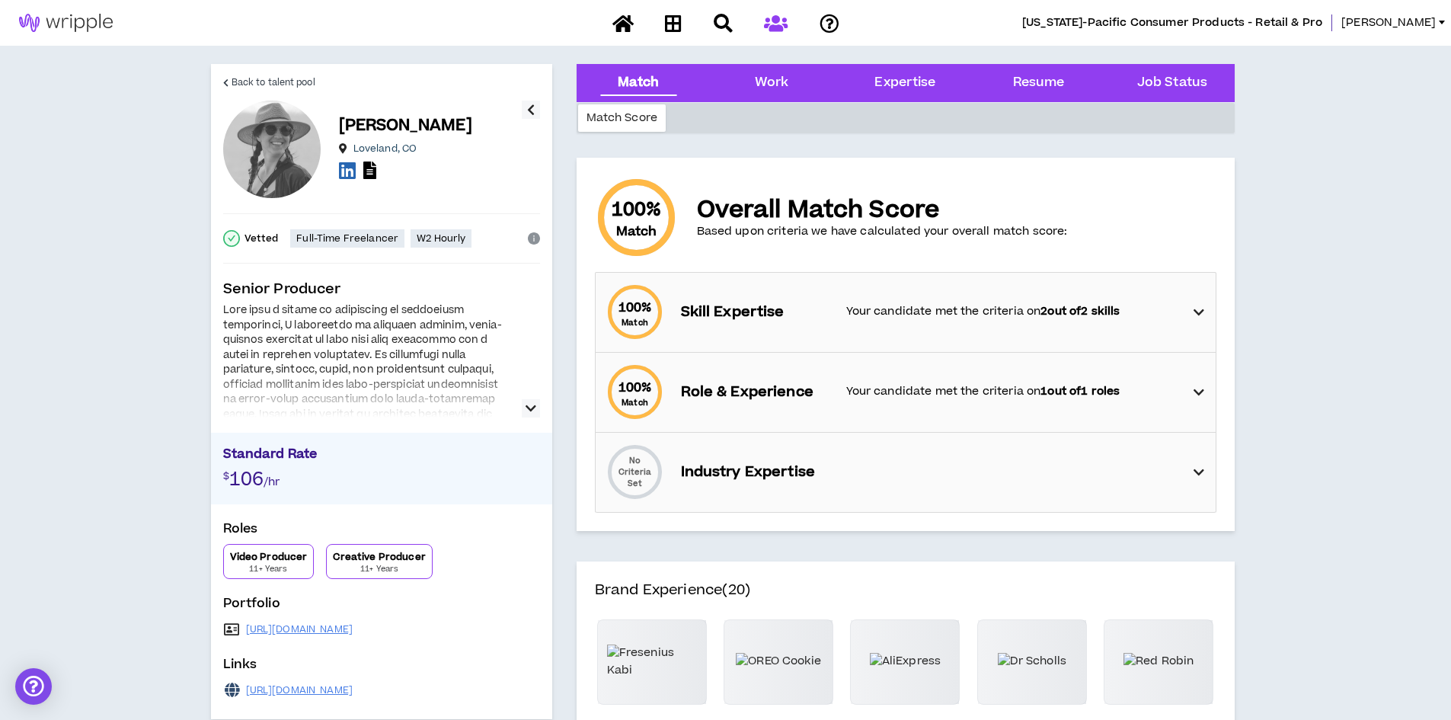
click at [525, 408] on icon "button" at bounding box center [530, 408] width 11 height 18
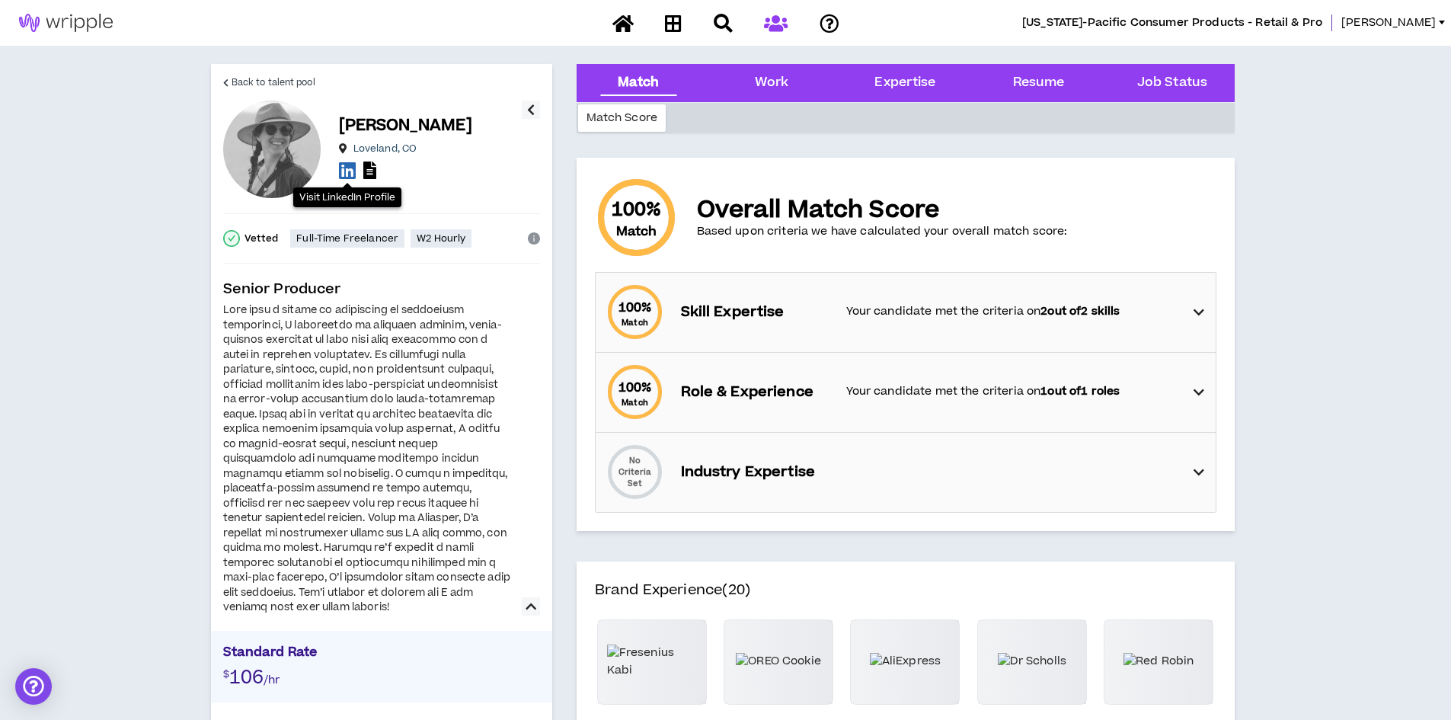
click at [351, 171] on icon at bounding box center [347, 170] width 17 height 19
click at [250, 82] on span "Back to talent pool" at bounding box center [274, 82] width 84 height 14
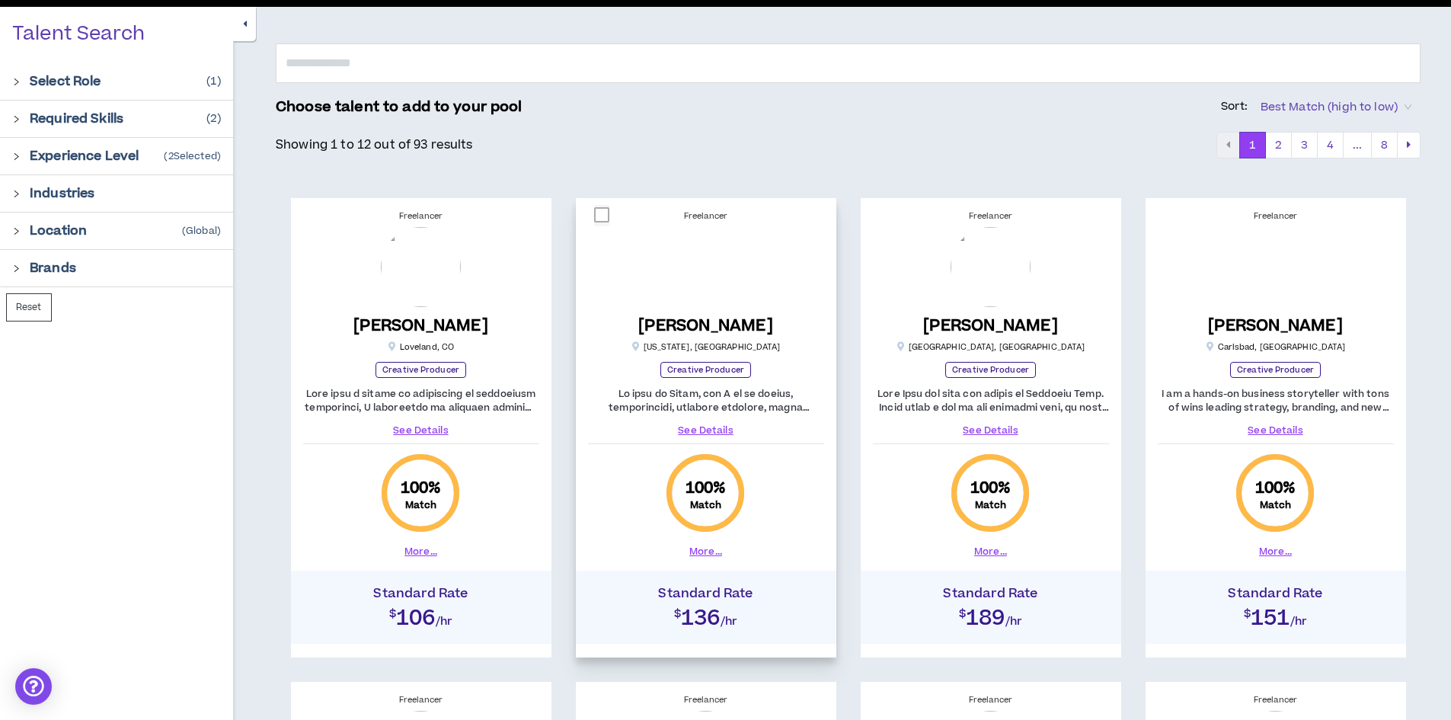
scroll to position [152, 0]
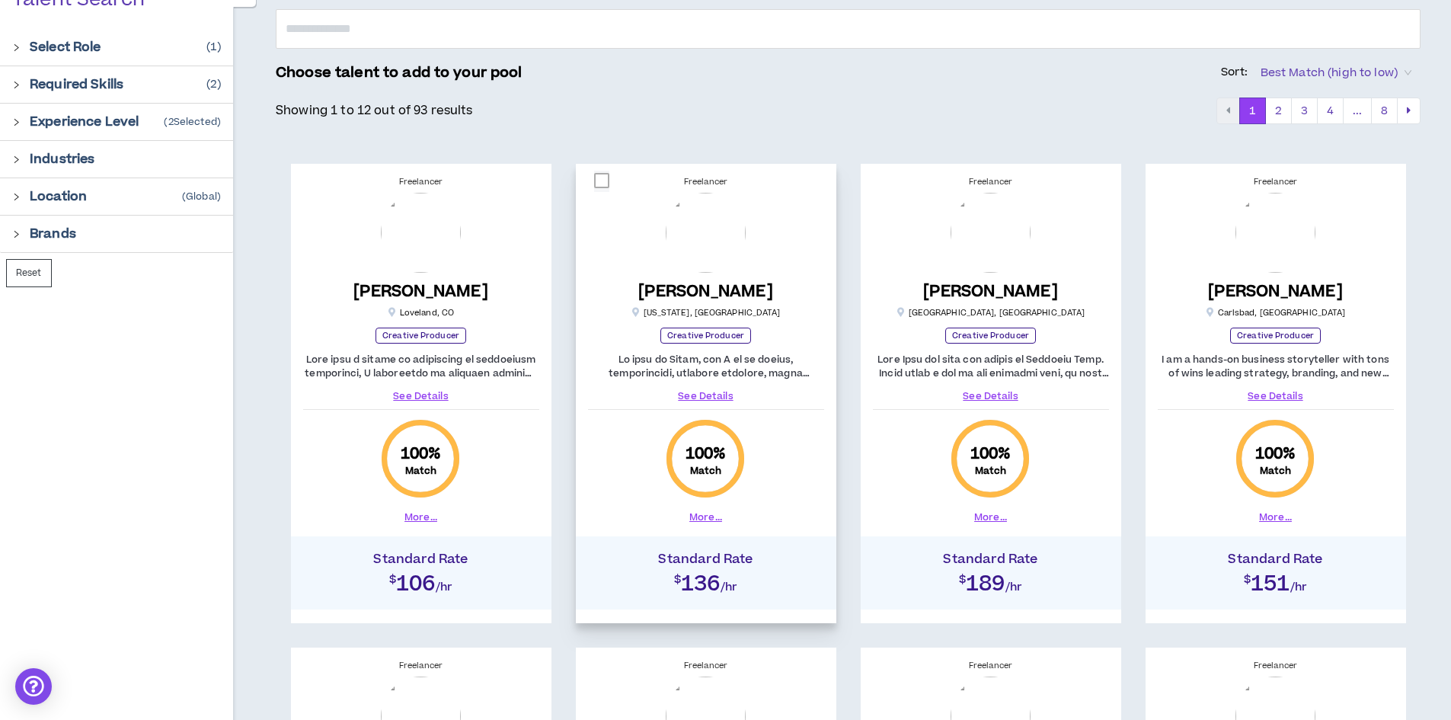
click at [700, 391] on link "See Details" at bounding box center [706, 396] width 236 height 14
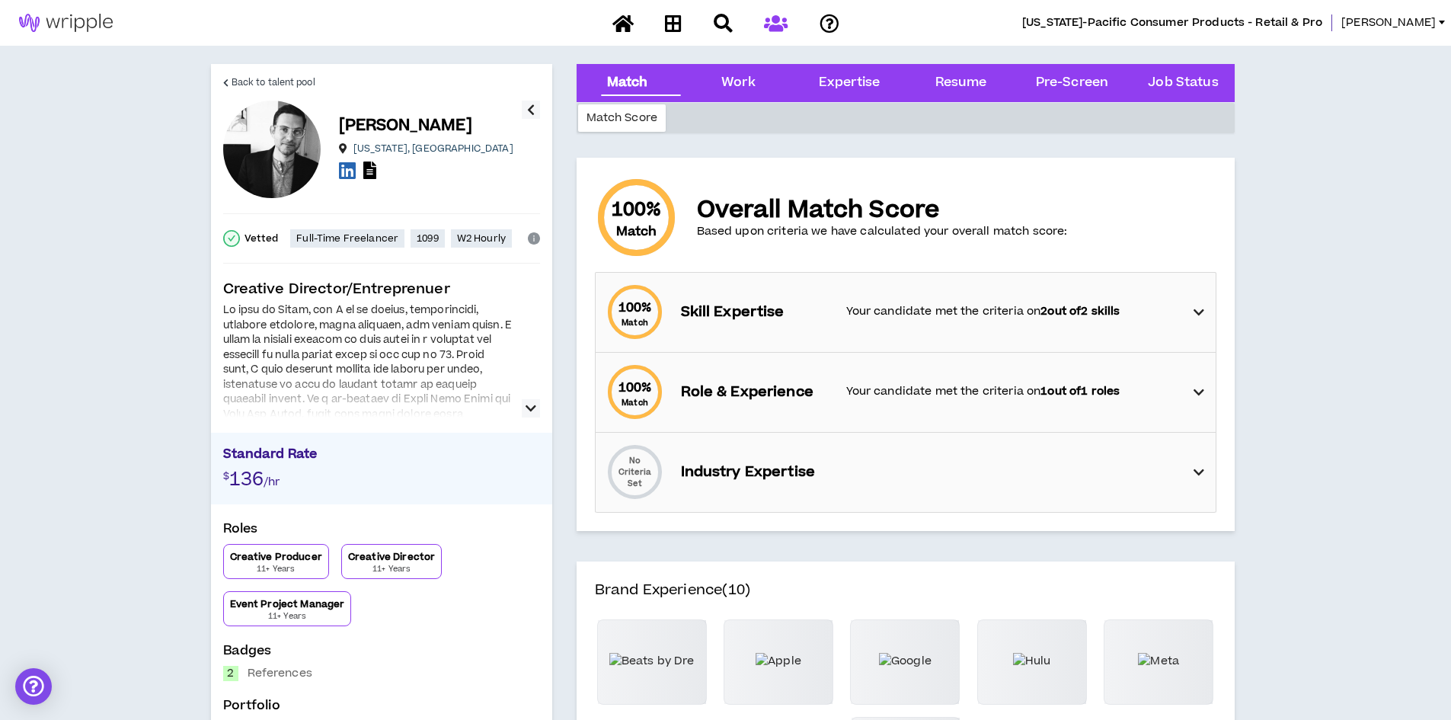
click at [530, 408] on icon "button" at bounding box center [530, 408] width 11 height 18
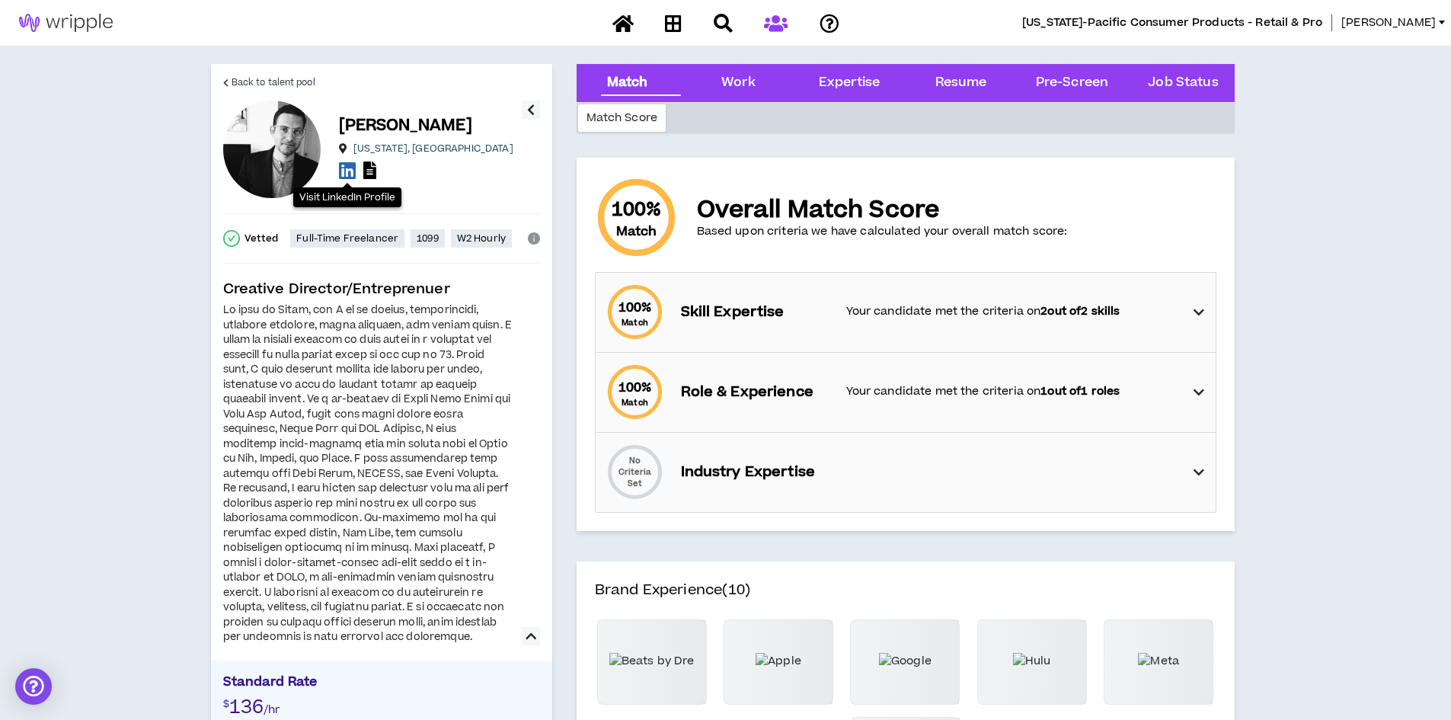
click at [350, 171] on icon at bounding box center [347, 170] width 17 height 19
click at [243, 79] on span "Back to talent pool" at bounding box center [274, 82] width 84 height 14
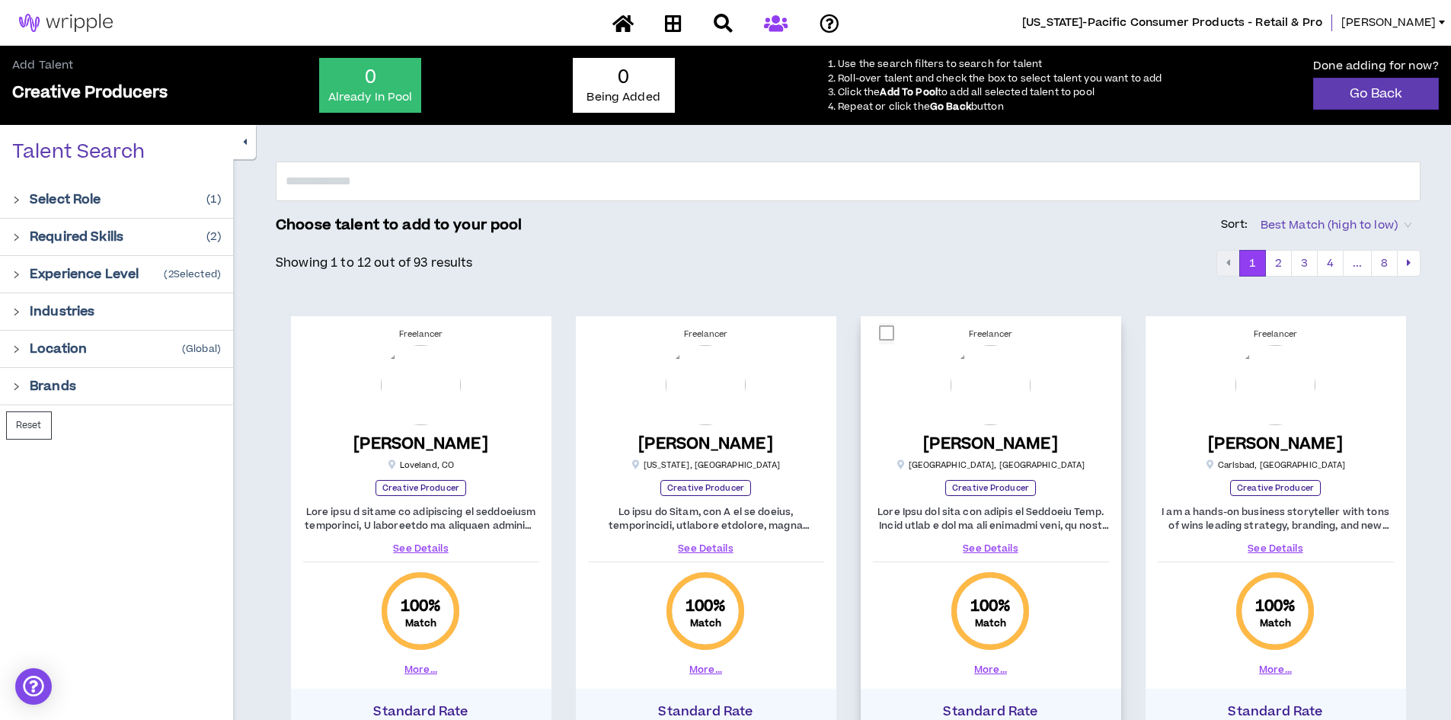
click at [980, 550] on link "See Details" at bounding box center [991, 548] width 236 height 14
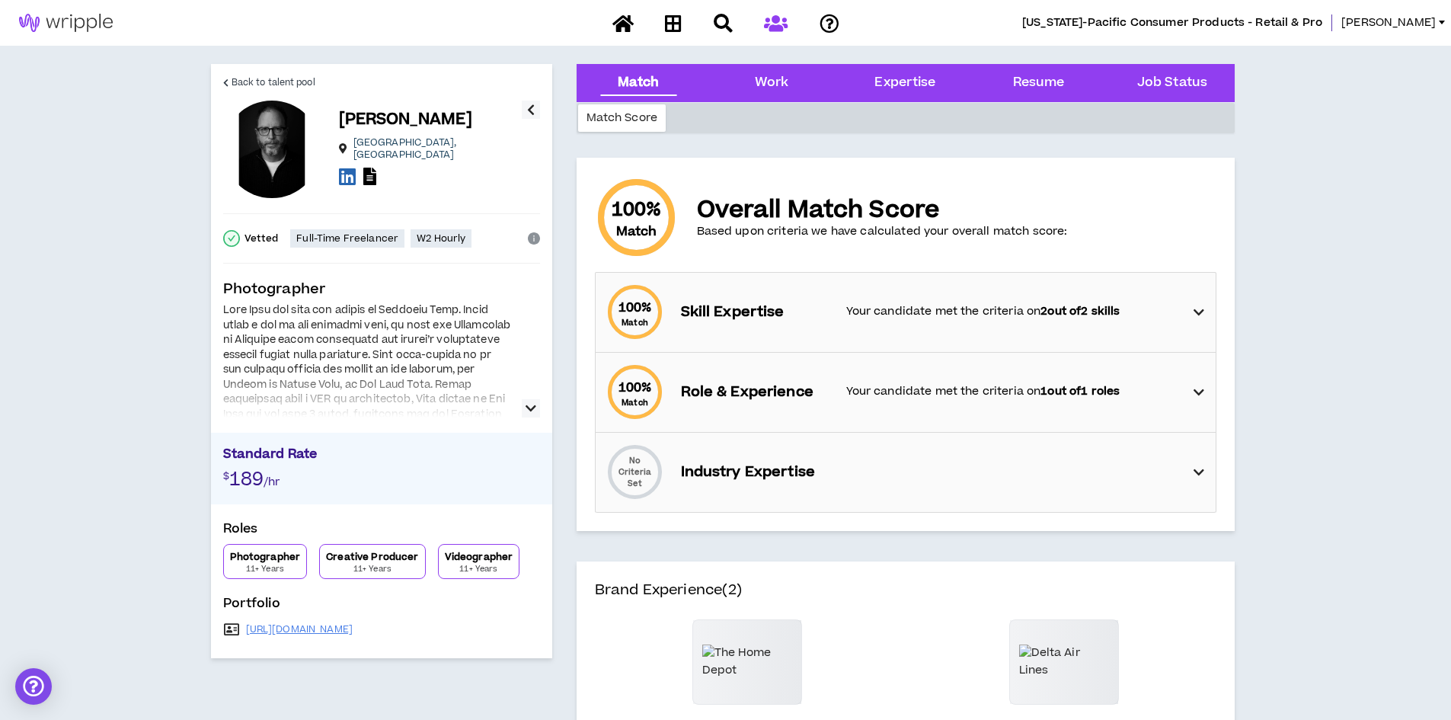
click at [522, 406] on button "button" at bounding box center [531, 408] width 18 height 18
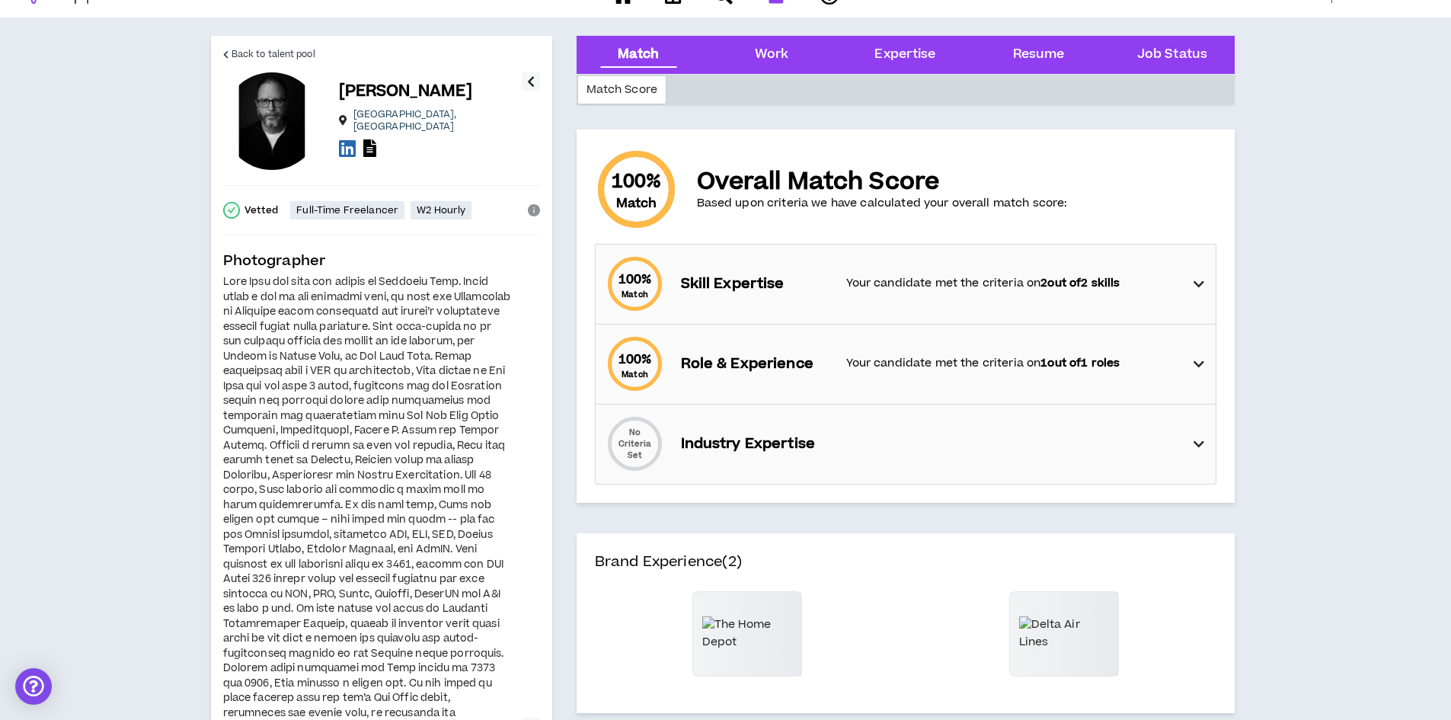
scroll to position [76, 0]
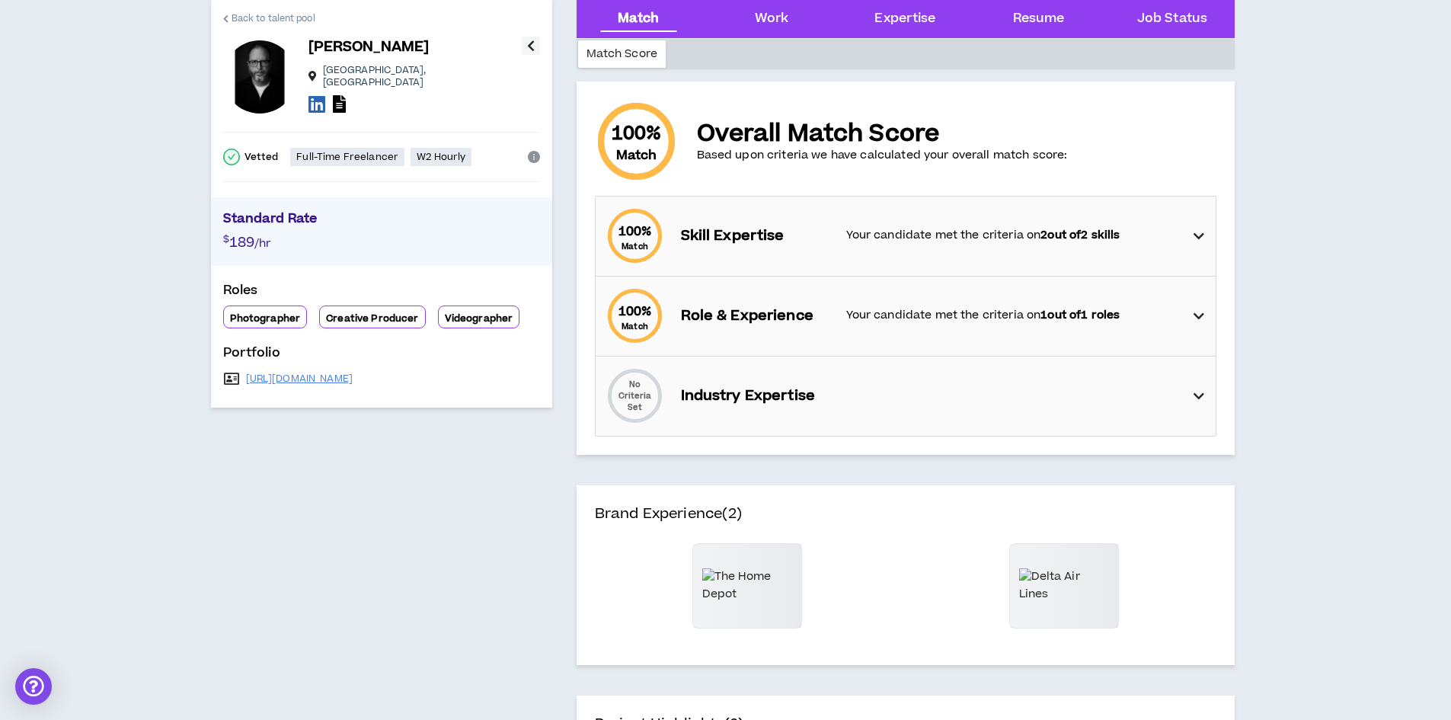
click at [287, 16] on span "Back to talent pool" at bounding box center [274, 18] width 84 height 14
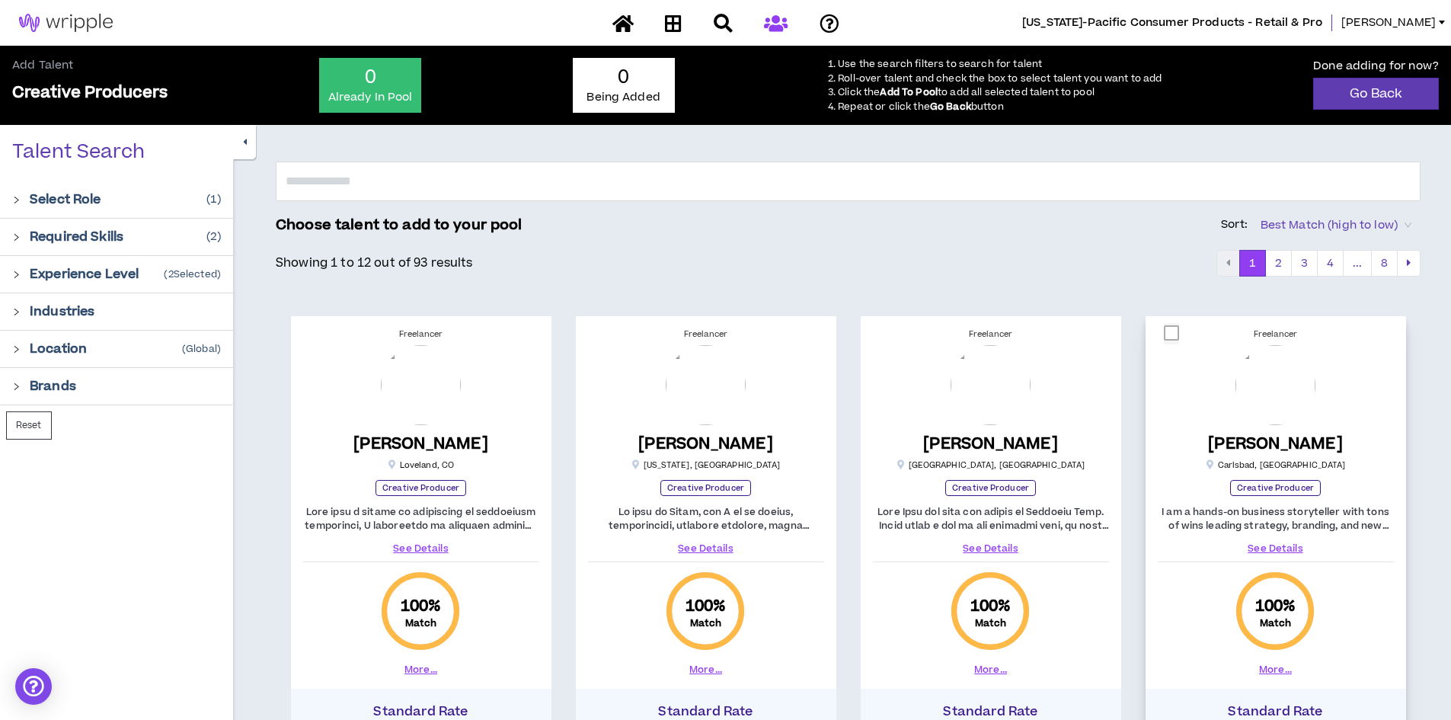
click at [1271, 547] on link "See Details" at bounding box center [1276, 548] width 236 height 14
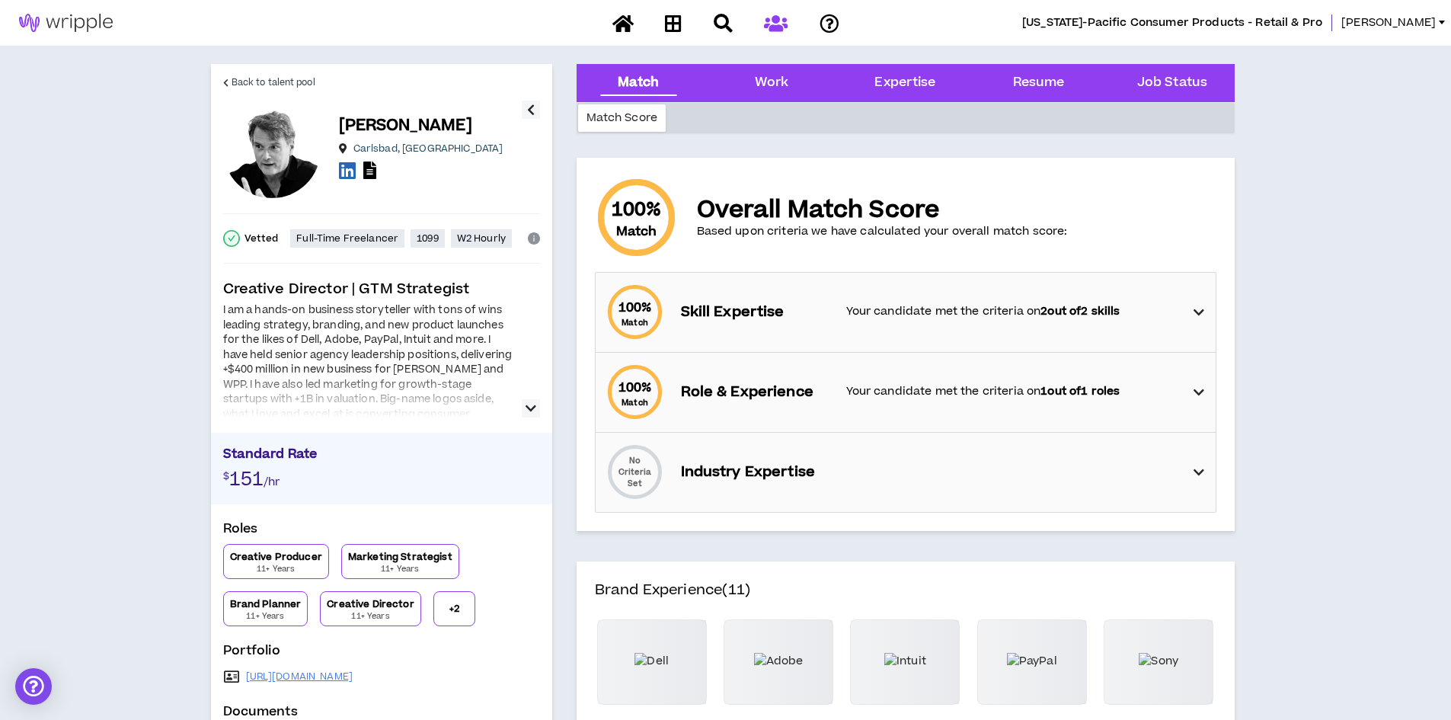
click at [526, 410] on icon "button" at bounding box center [530, 408] width 11 height 18
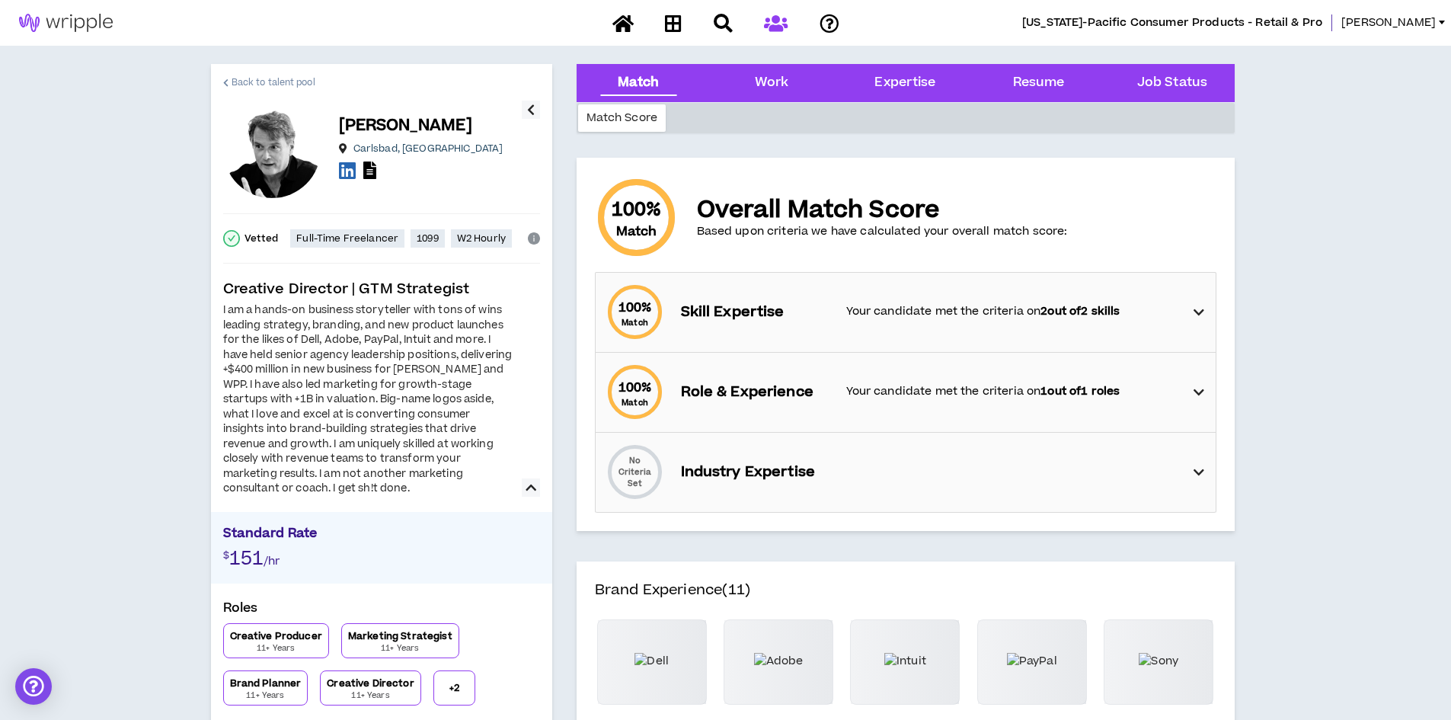
click at [276, 83] on span "Back to talent pool" at bounding box center [274, 82] width 84 height 14
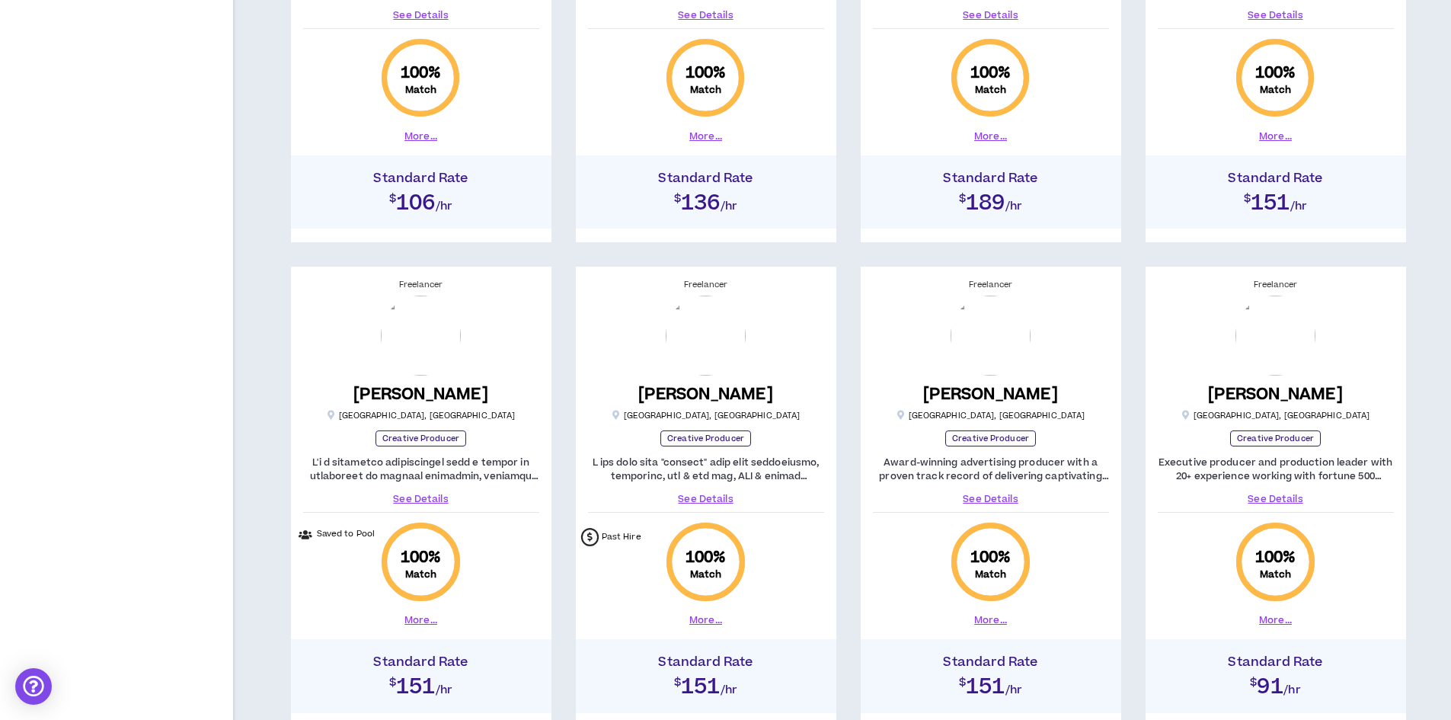
scroll to position [609, 0]
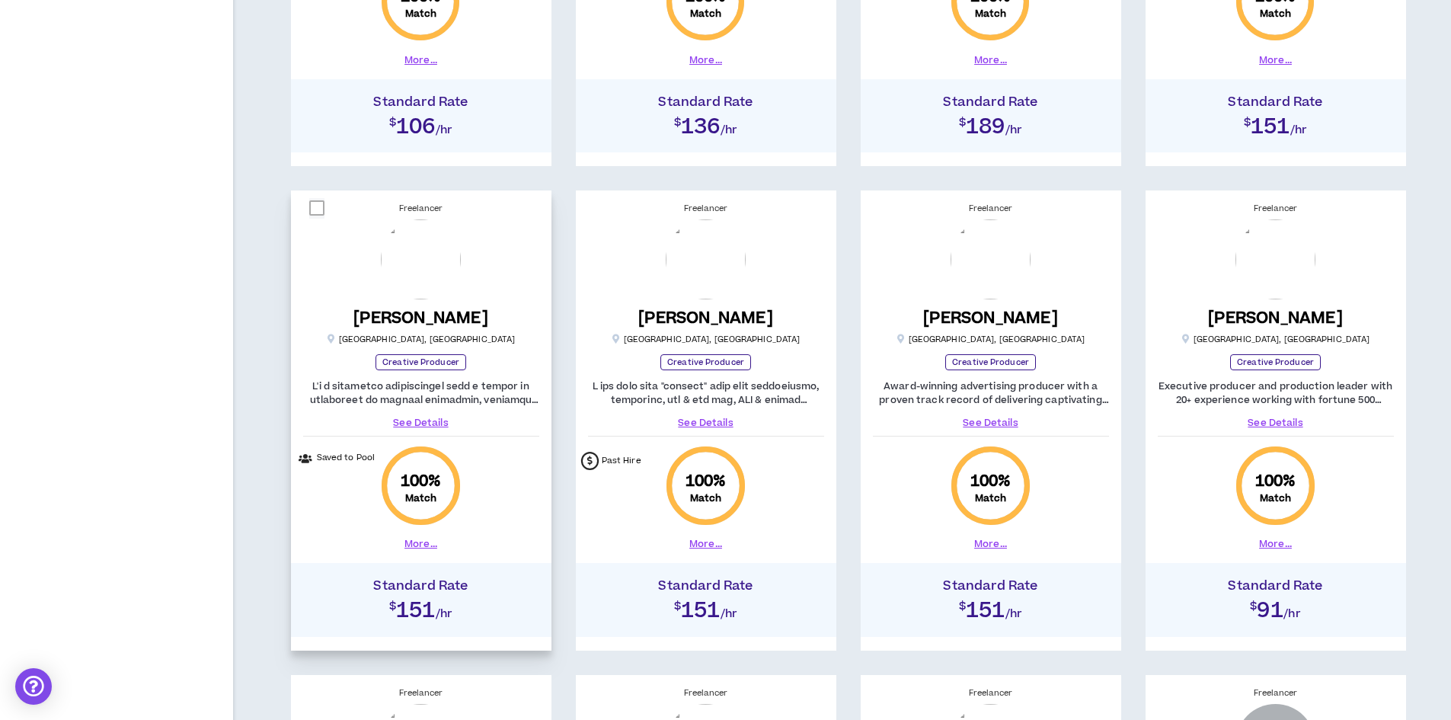
click at [412, 420] on link "See Details" at bounding box center [421, 423] width 236 height 14
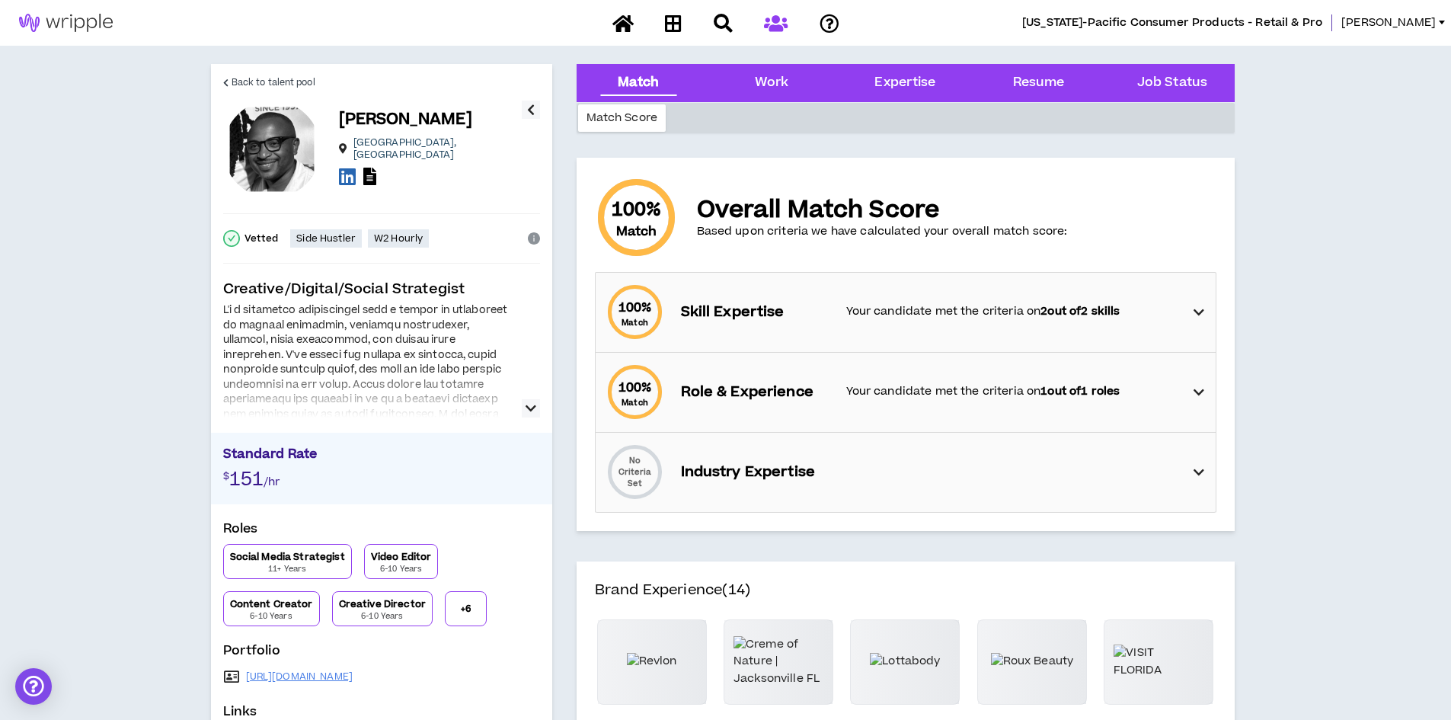
click at [530, 410] on icon "button" at bounding box center [530, 408] width 11 height 18
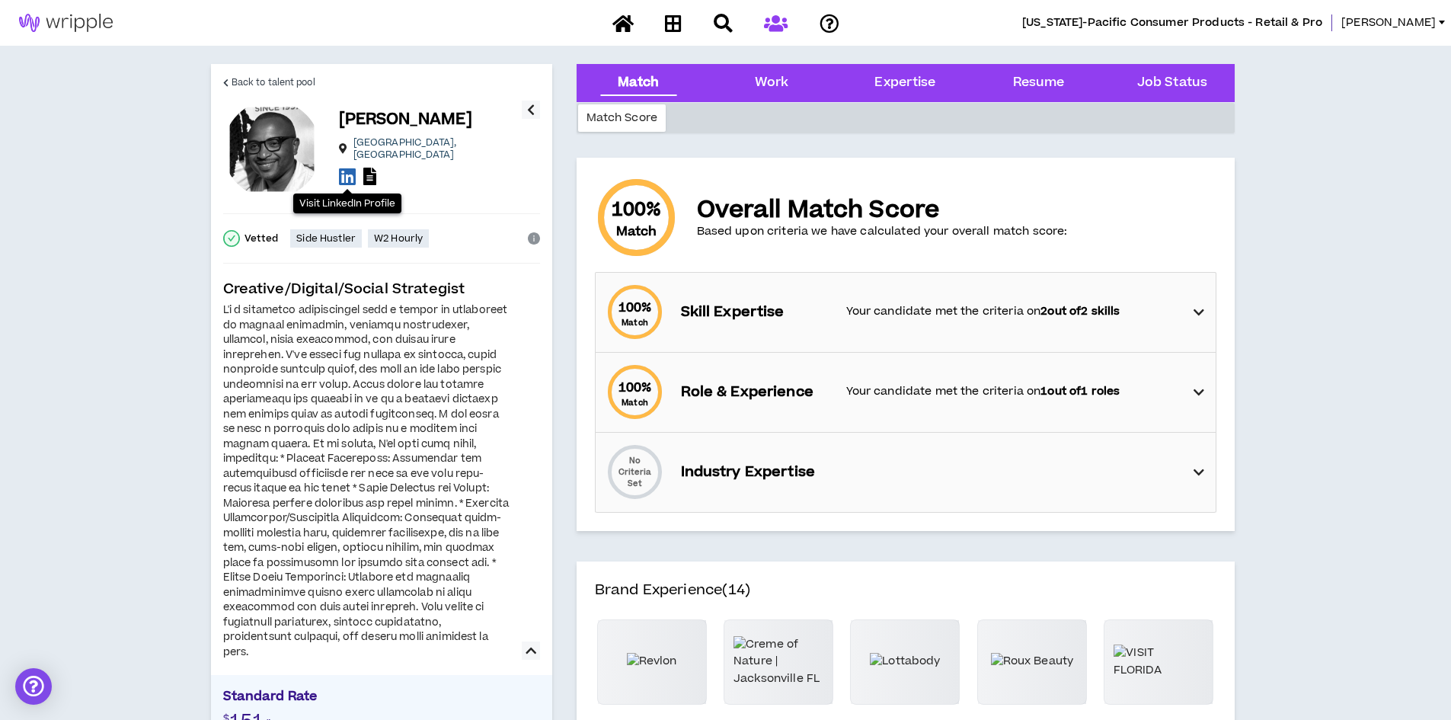
click at [350, 171] on icon at bounding box center [347, 176] width 17 height 19
click at [249, 75] on span "Back to talent pool" at bounding box center [274, 82] width 84 height 14
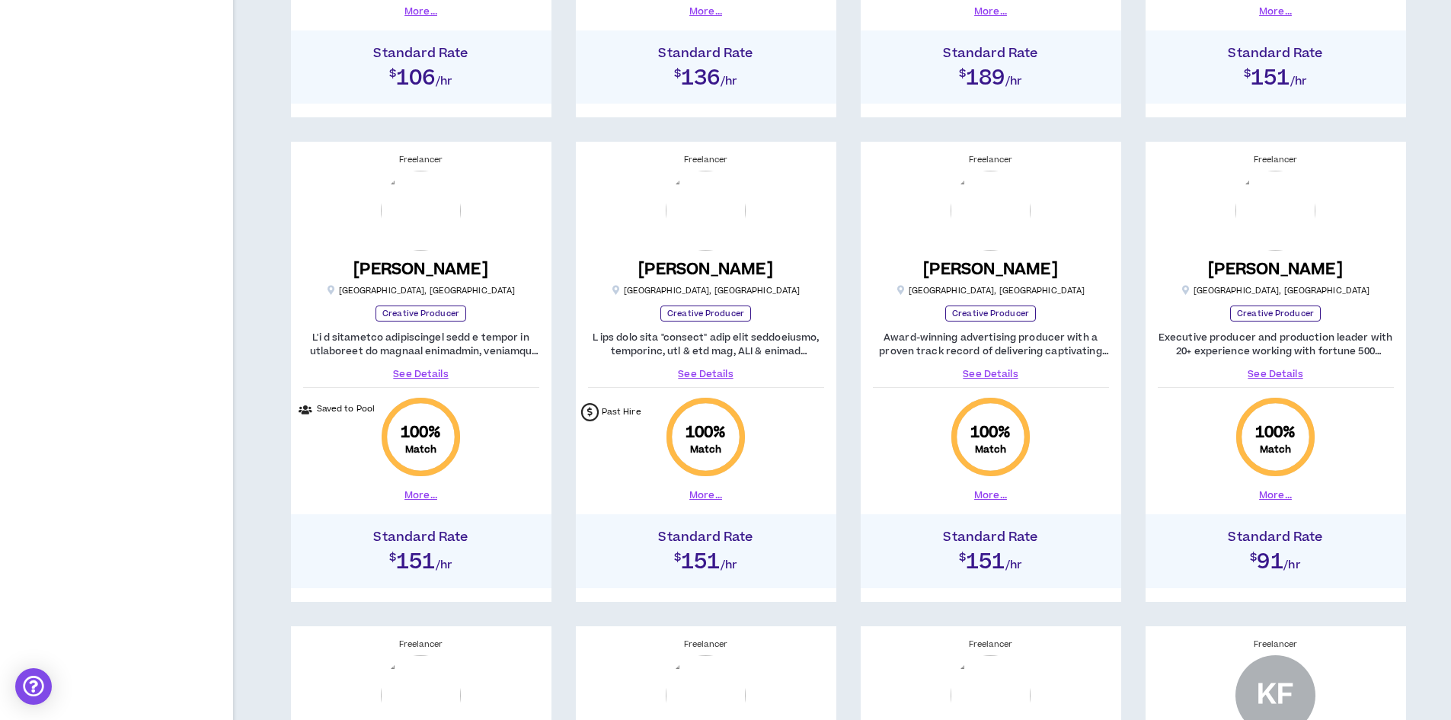
scroll to position [685, 0]
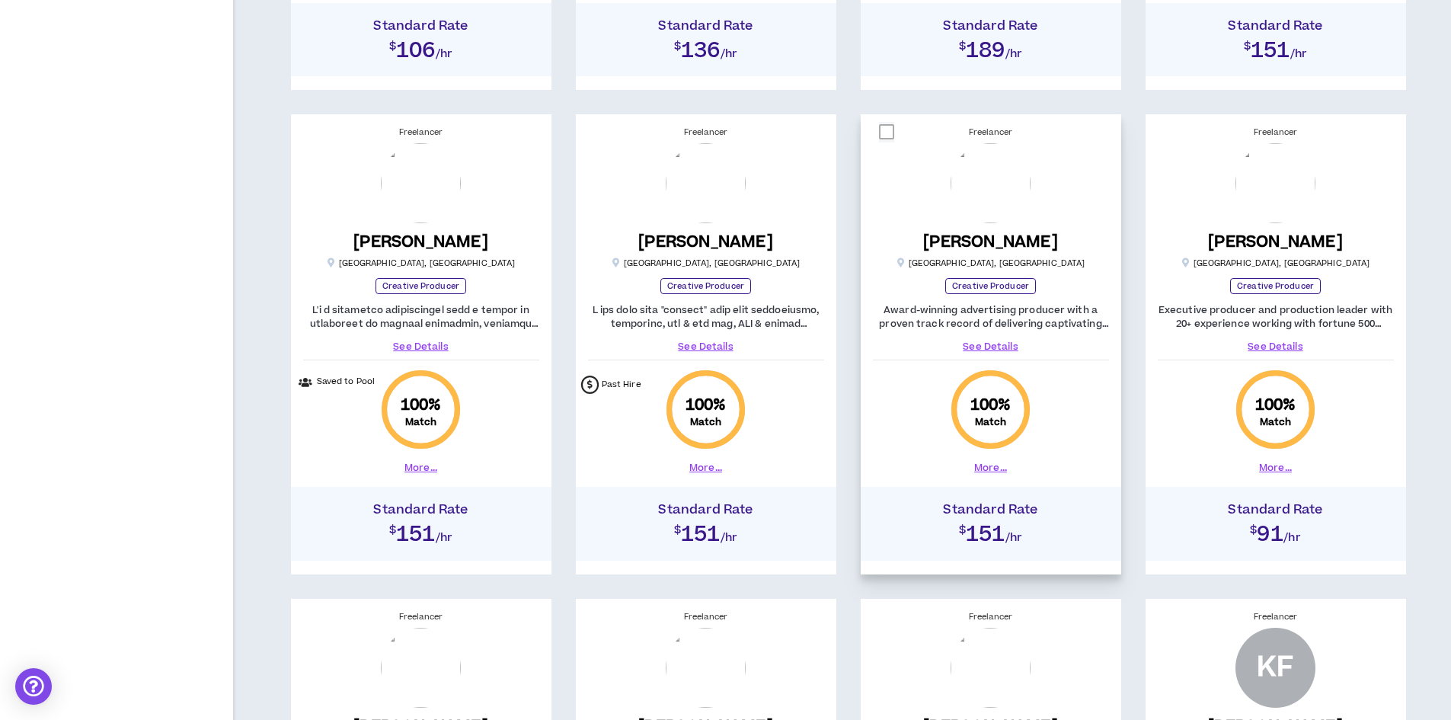
click at [986, 342] on link "See Details" at bounding box center [991, 347] width 236 height 14
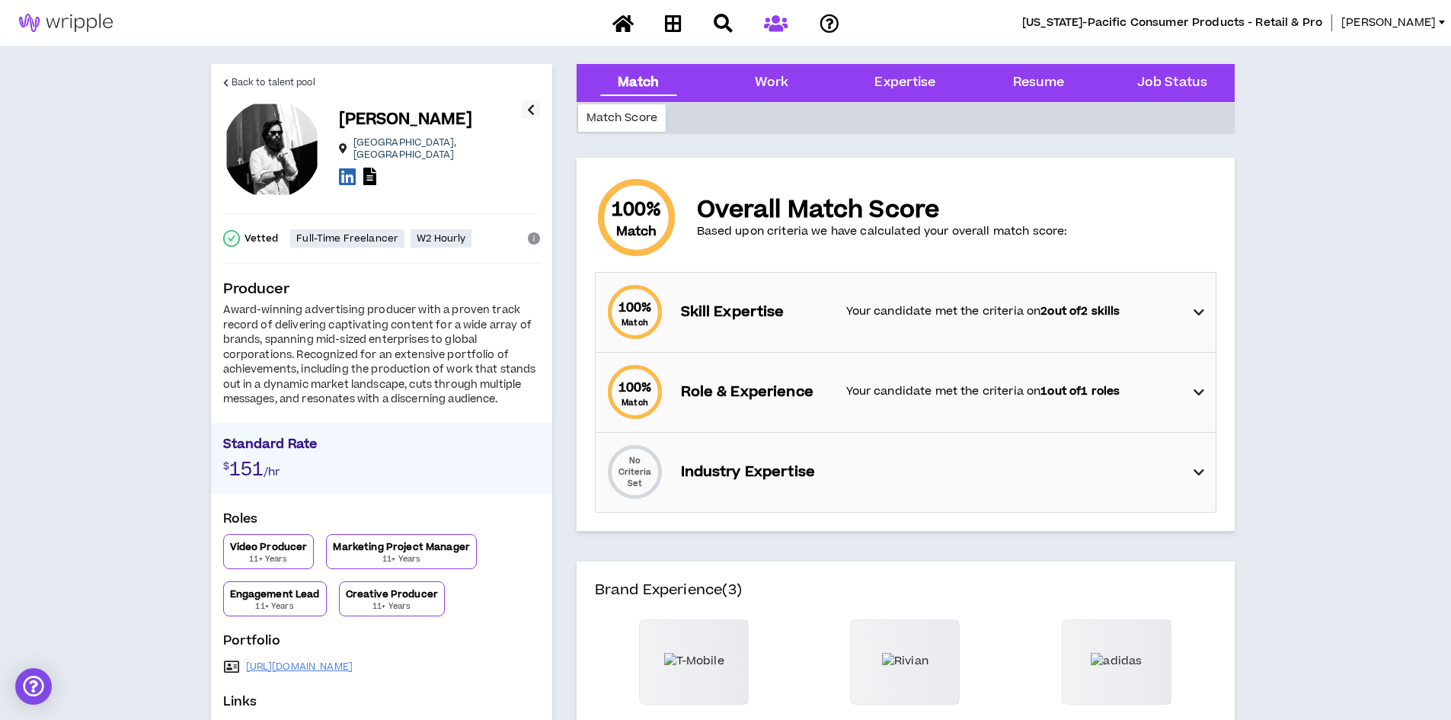
scroll to position [76, 0]
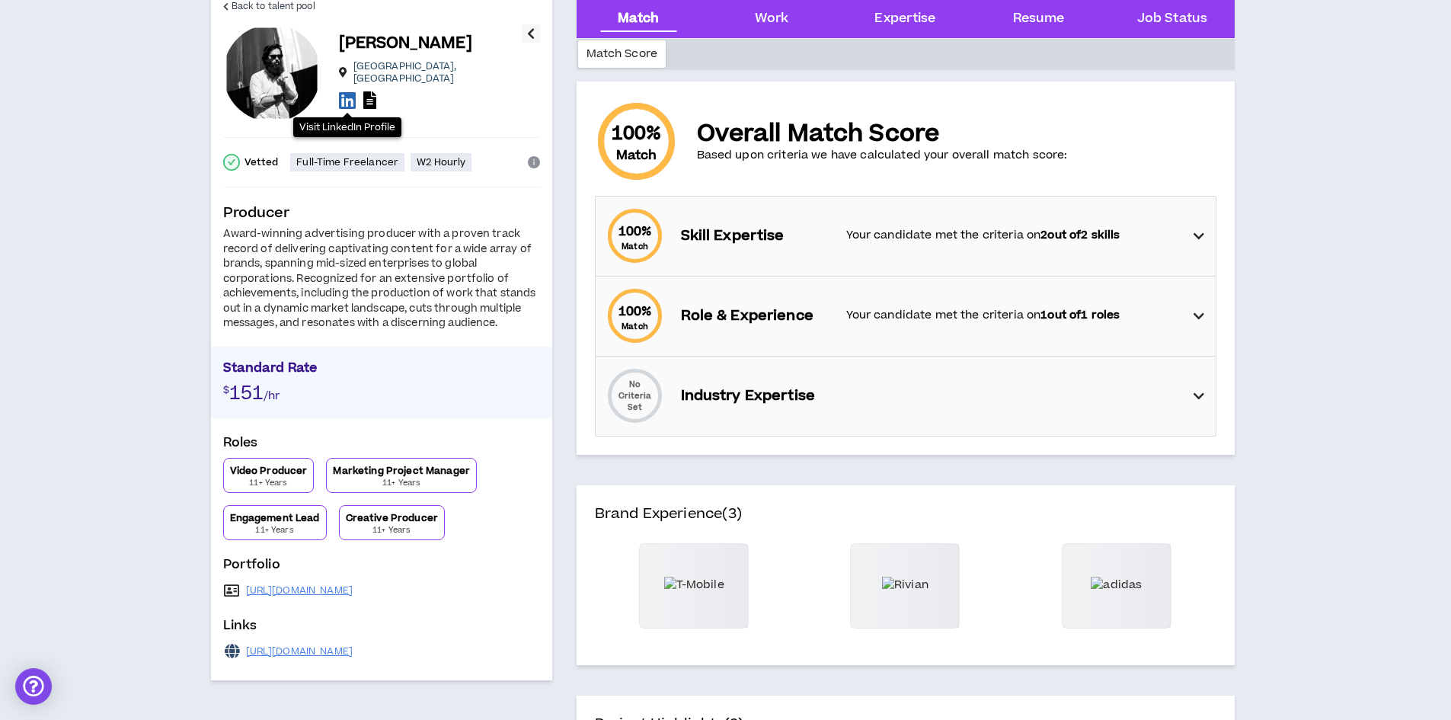
click at [345, 91] on icon at bounding box center [347, 100] width 17 height 19
